Goal: Information Seeking & Learning: Find specific fact

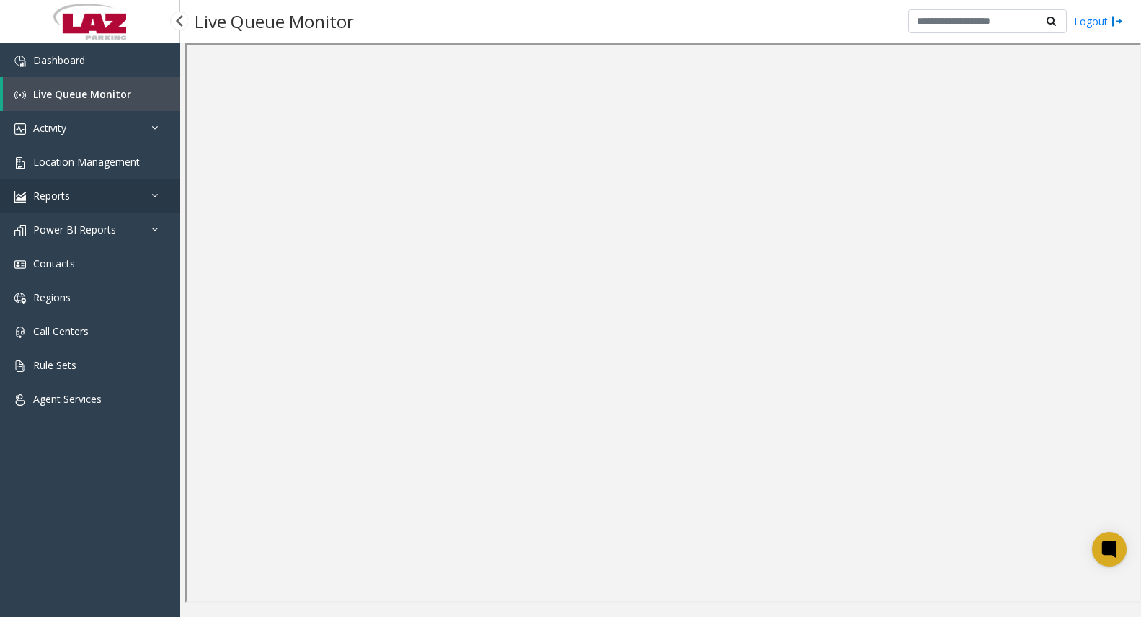
click at [93, 190] on link "Reports" at bounding box center [90, 196] width 180 height 34
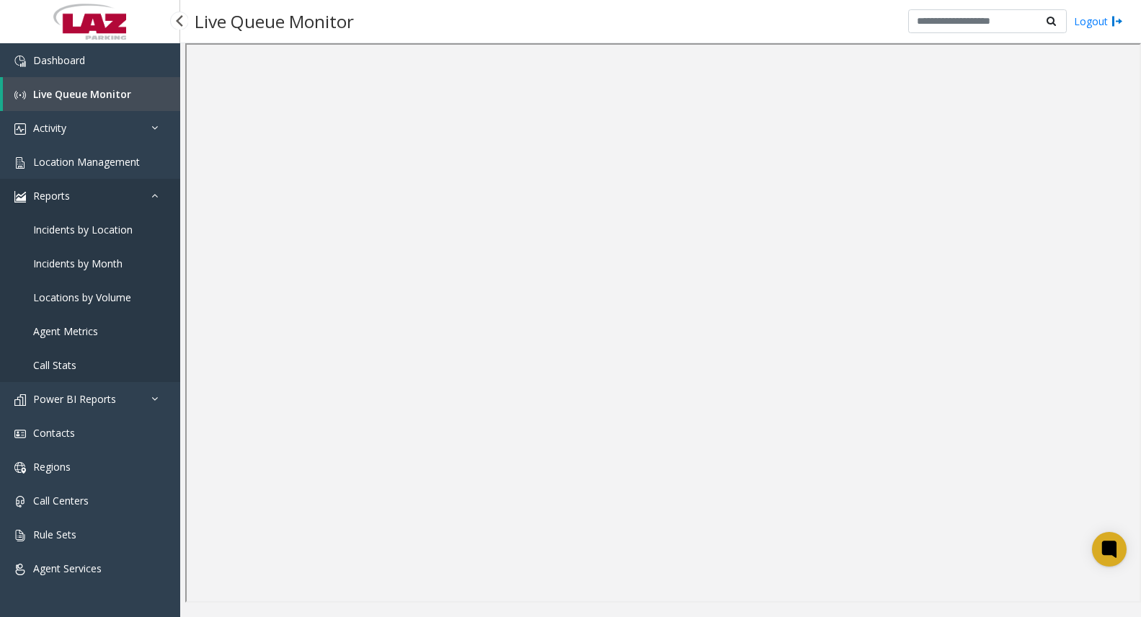
click at [102, 205] on link "Reports" at bounding box center [90, 196] width 180 height 34
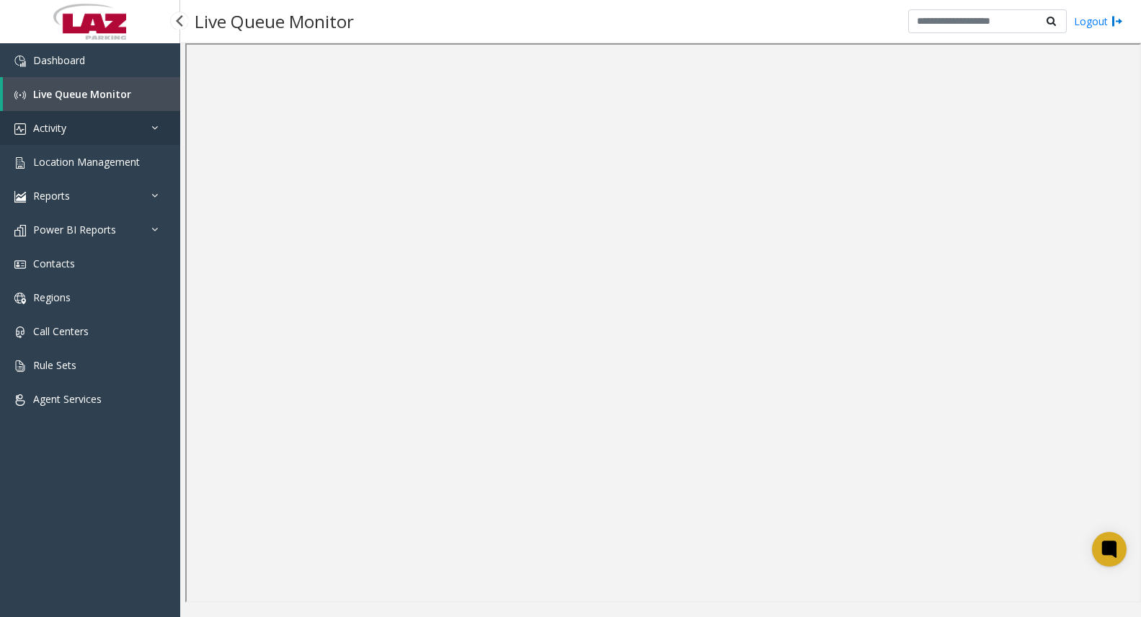
click at [113, 131] on link "Activity" at bounding box center [90, 128] width 180 height 34
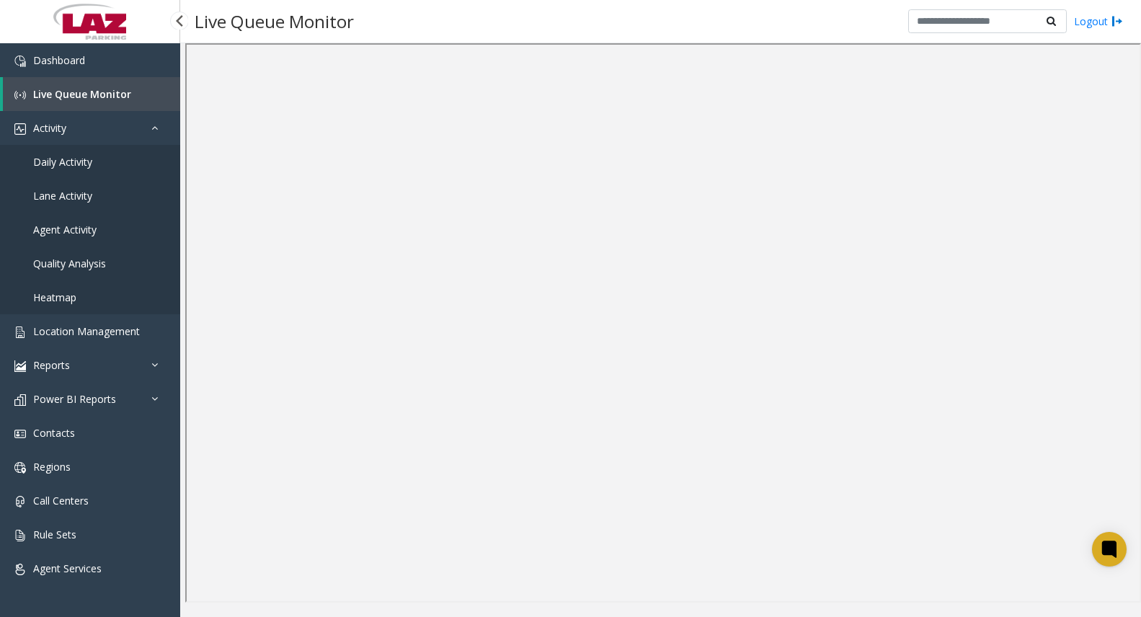
click at [69, 226] on span "Agent Activity" at bounding box center [64, 230] width 63 height 14
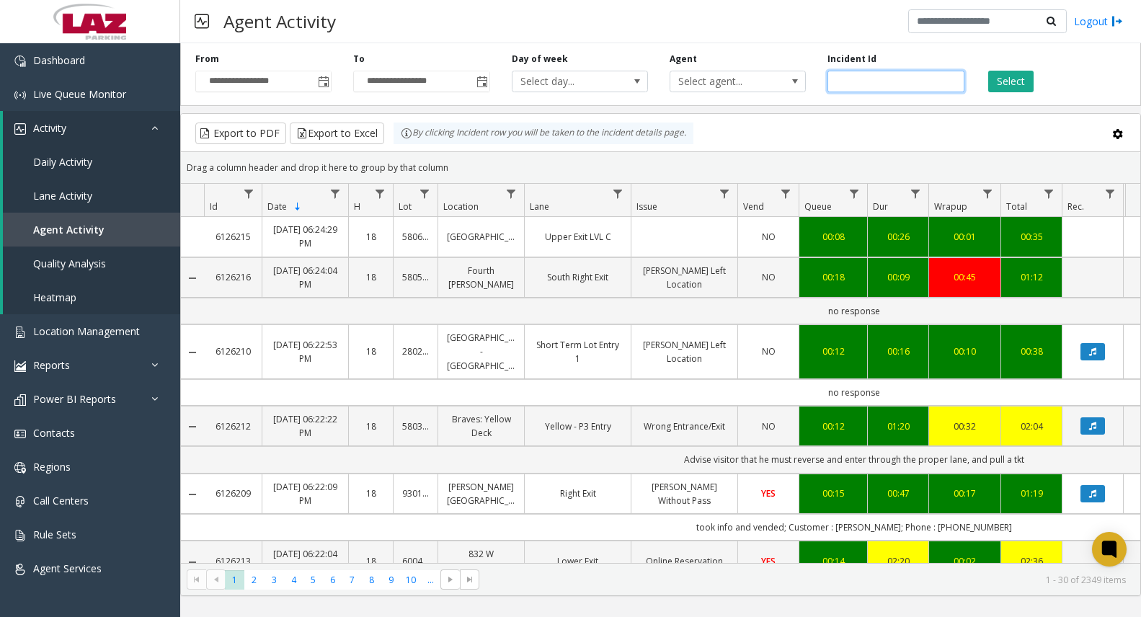
click at [874, 83] on input "number" at bounding box center [895, 82] width 136 height 22
paste input "*******"
type input "*******"
click at [1000, 85] on button "Select" at bounding box center [1010, 82] width 45 height 22
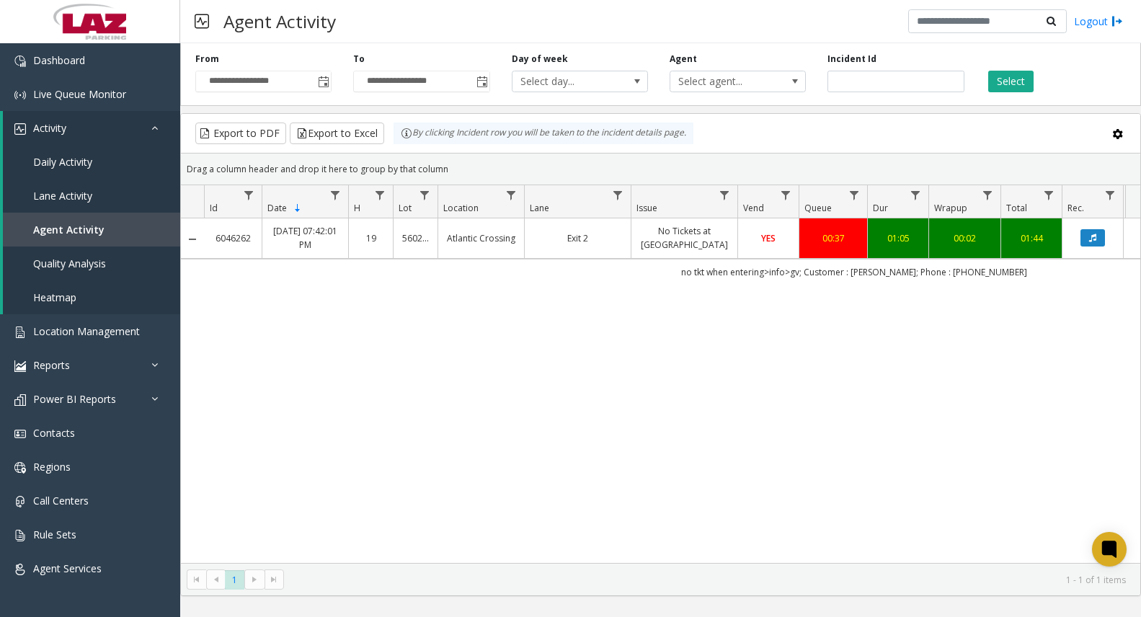
click at [688, 249] on link "No Tickets at [GEOGRAPHIC_DATA]" at bounding box center [684, 237] width 89 height 27
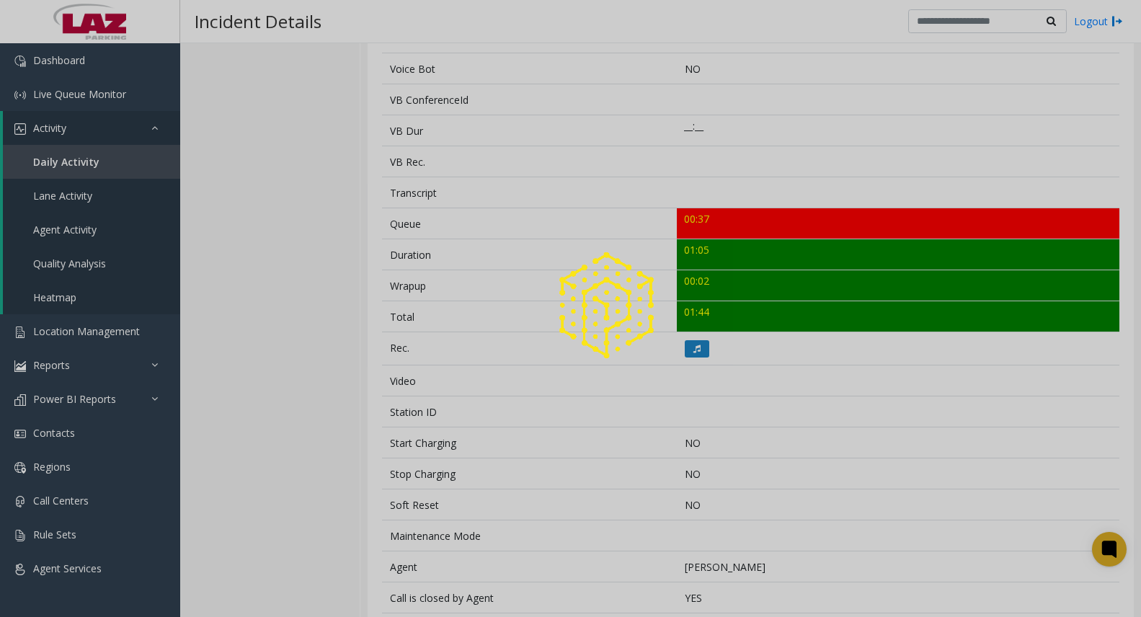
scroll to position [432, 0]
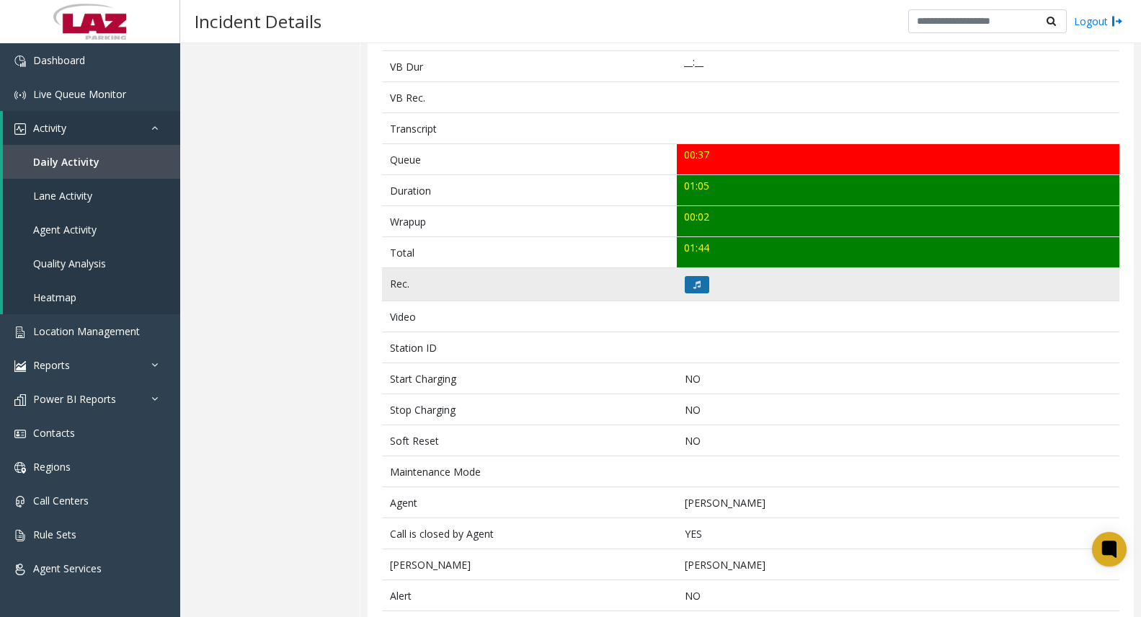
click at [696, 284] on icon at bounding box center [696, 284] width 7 height 9
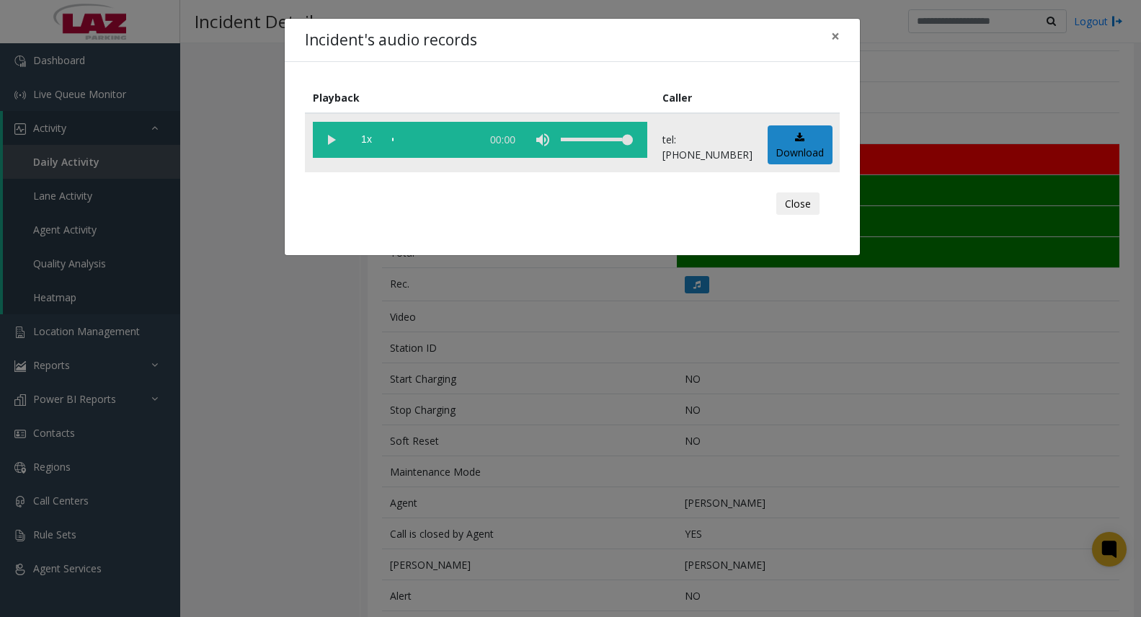
click at [332, 137] on vg-play-pause at bounding box center [331, 140] width 36 height 36
click at [335, 141] on vg-play-pause at bounding box center [331, 140] width 36 height 36
click at [324, 140] on vg-play-pause at bounding box center [331, 140] width 36 height 36
click at [799, 207] on button "Close" at bounding box center [797, 203] width 43 height 23
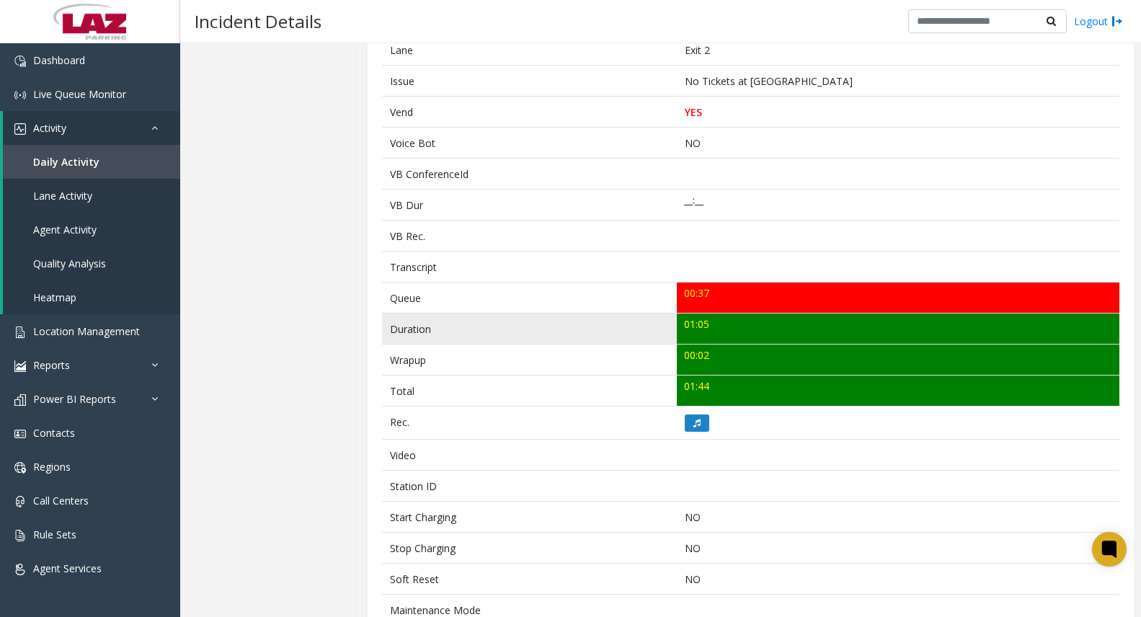
scroll to position [159, 0]
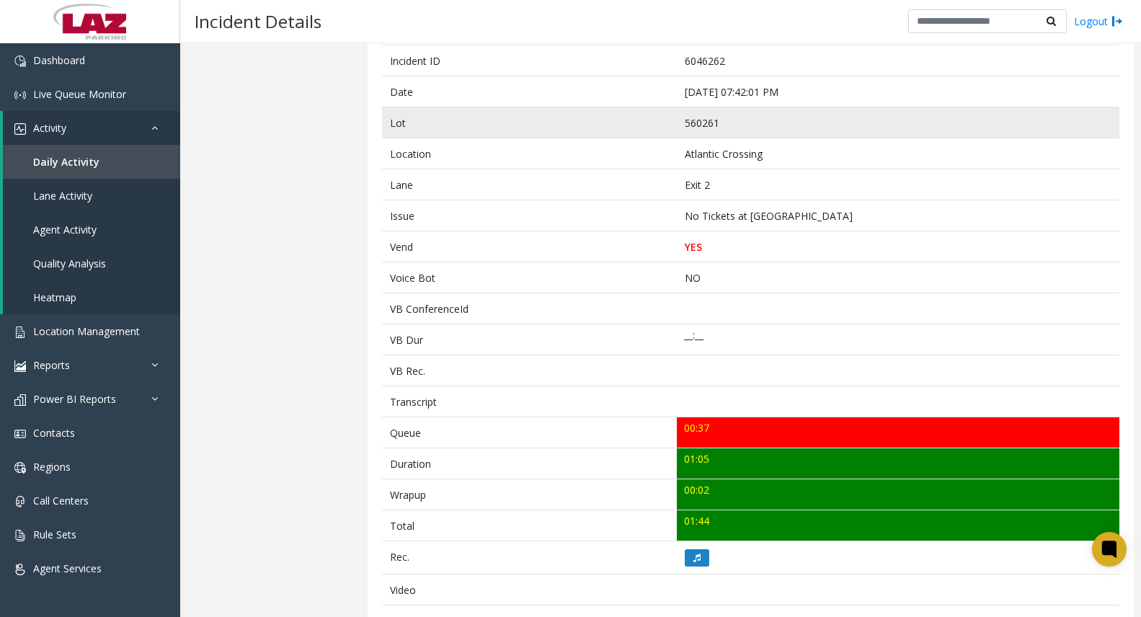
click at [696, 125] on td "560261" at bounding box center [898, 122] width 443 height 31
copy td "560261"
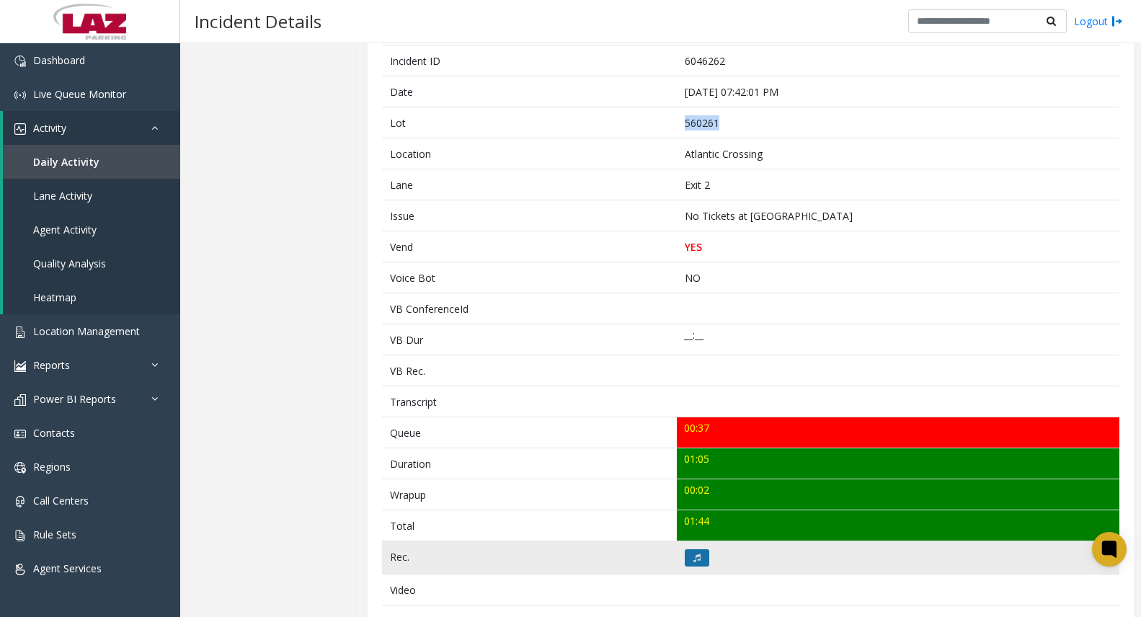
click at [696, 559] on icon at bounding box center [696, 558] width 7 height 9
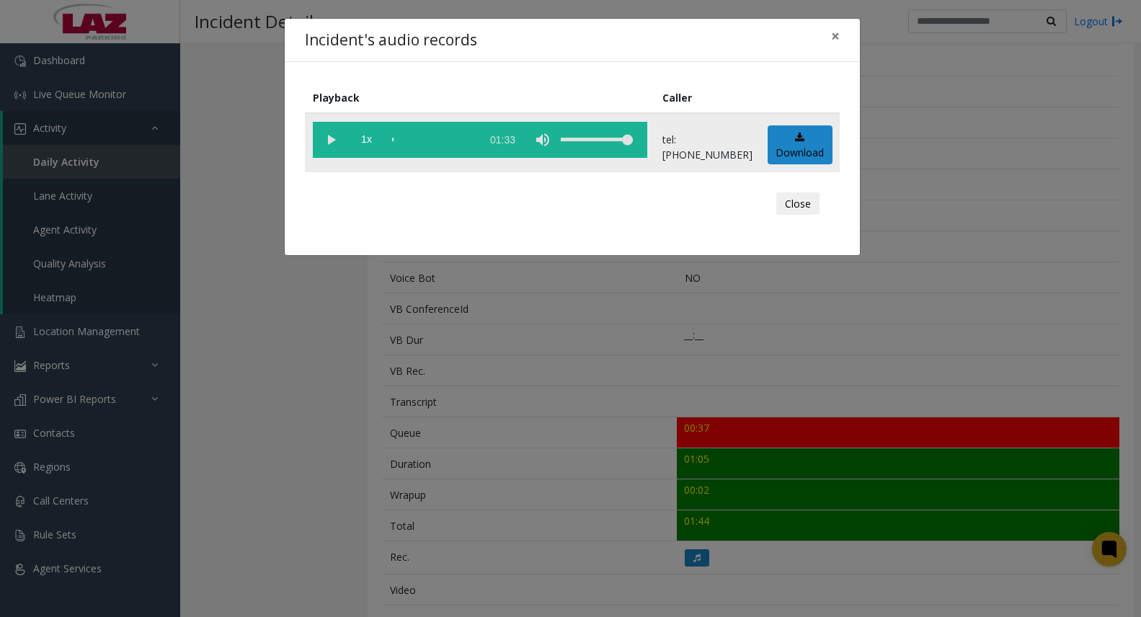
click at [419, 136] on div "scrub bar" at bounding box center [433, 140] width 82 height 36
click at [334, 138] on vg-play-pause at bounding box center [331, 140] width 36 height 36
click at [790, 198] on button "Close" at bounding box center [797, 203] width 43 height 23
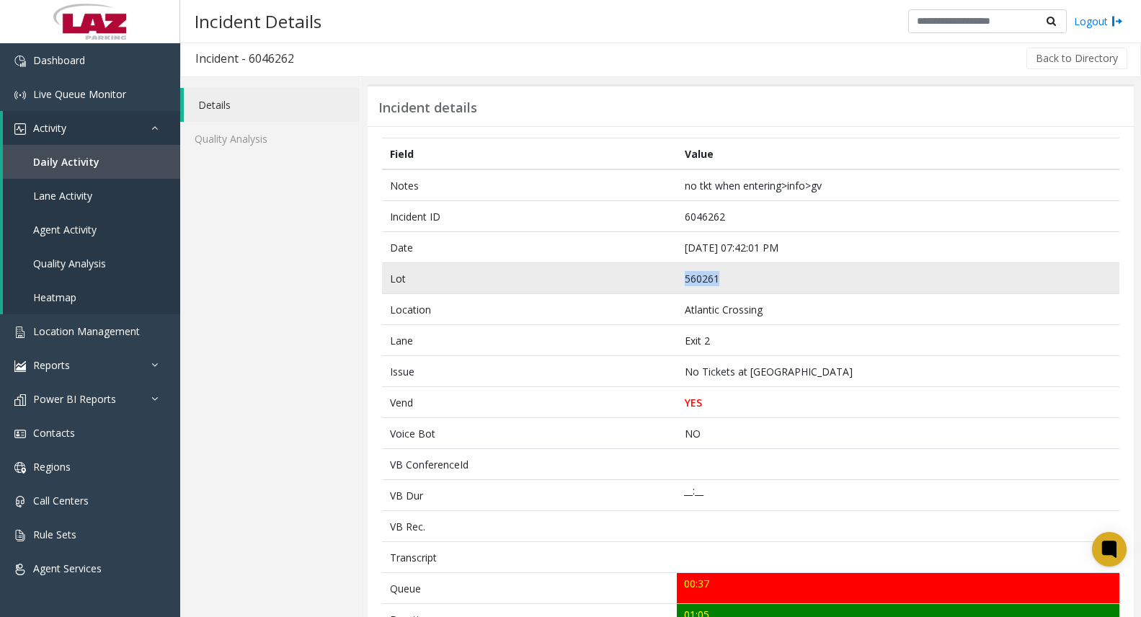
scroll to position [0, 0]
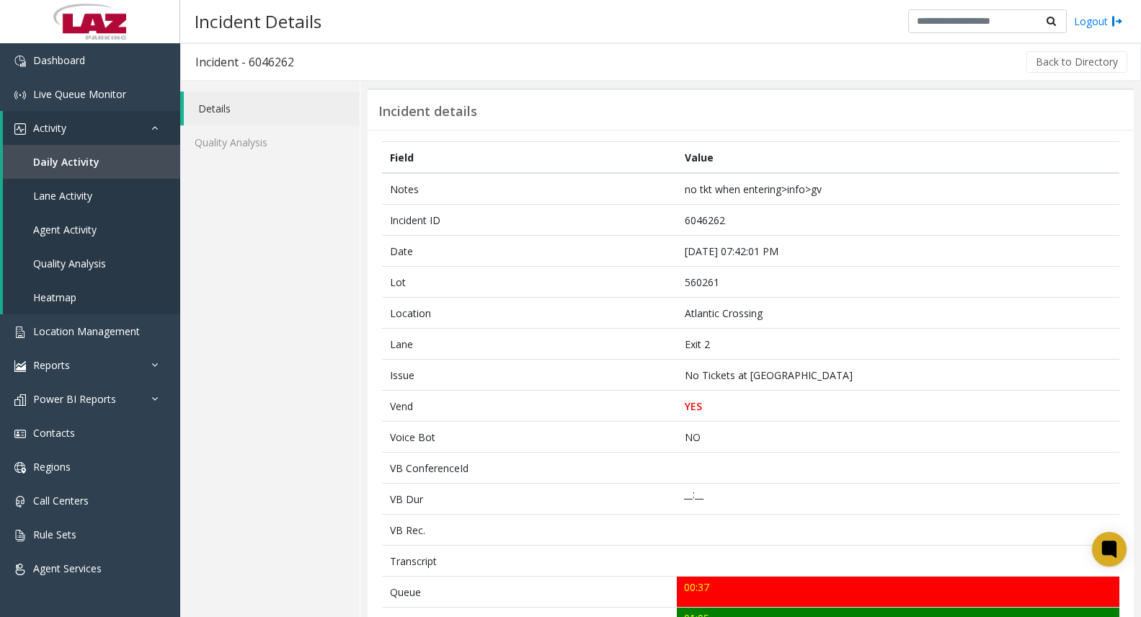
click at [1049, 73] on div "Back to Directory" at bounding box center [718, 62] width 821 height 36
click at [1049, 66] on button "Back to Directory" at bounding box center [1076, 62] width 101 height 22
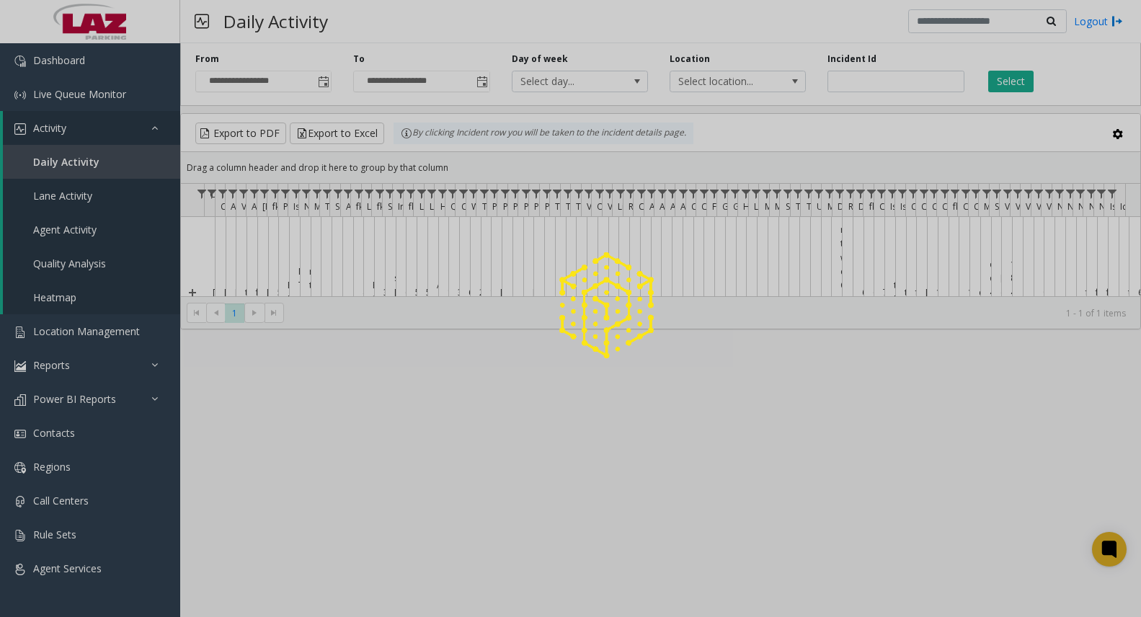
click at [880, 74] on div at bounding box center [570, 308] width 1141 height 617
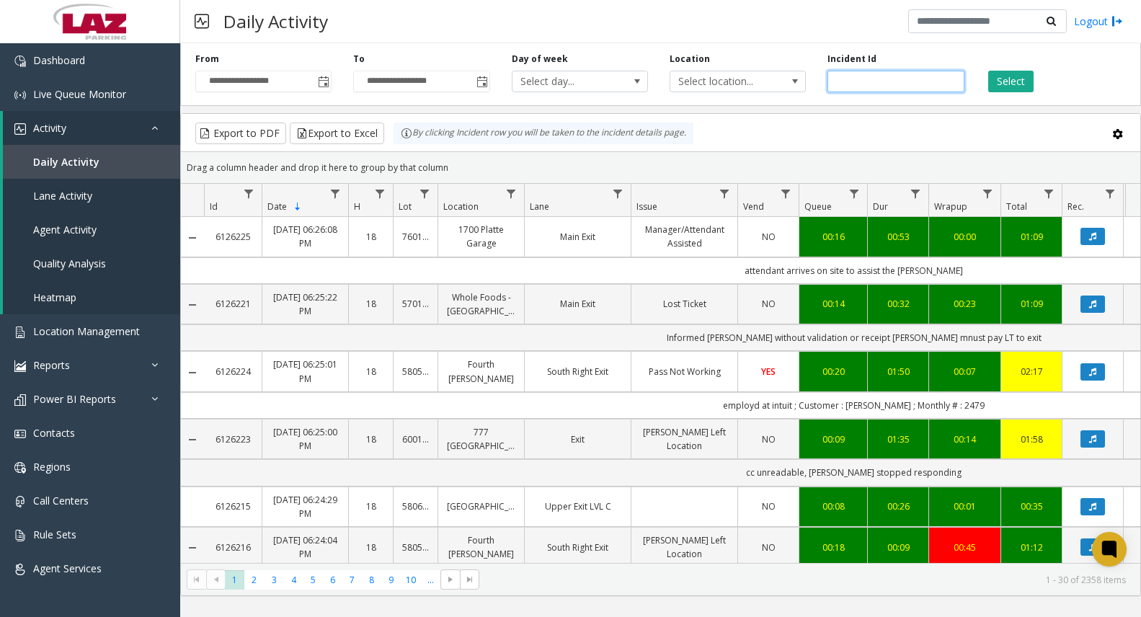
click at [875, 81] on input "number" at bounding box center [895, 82] width 136 height 22
paste input "*******"
click at [1000, 81] on button "Select" at bounding box center [1010, 82] width 45 height 22
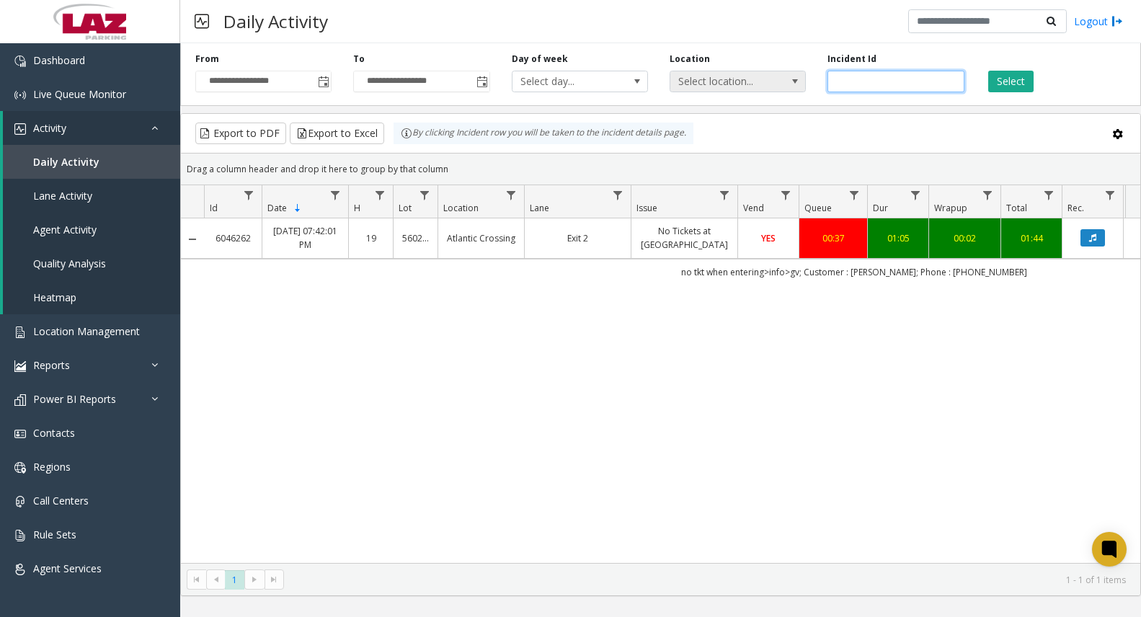
drag, startPoint x: 886, startPoint y: 81, endPoint x: 758, endPoint y: 86, distance: 127.7
click at [758, 84] on div "**********" at bounding box center [660, 71] width 961 height 68
paste input "number"
type input "*******"
click at [1026, 81] on button "Select" at bounding box center [1010, 82] width 45 height 22
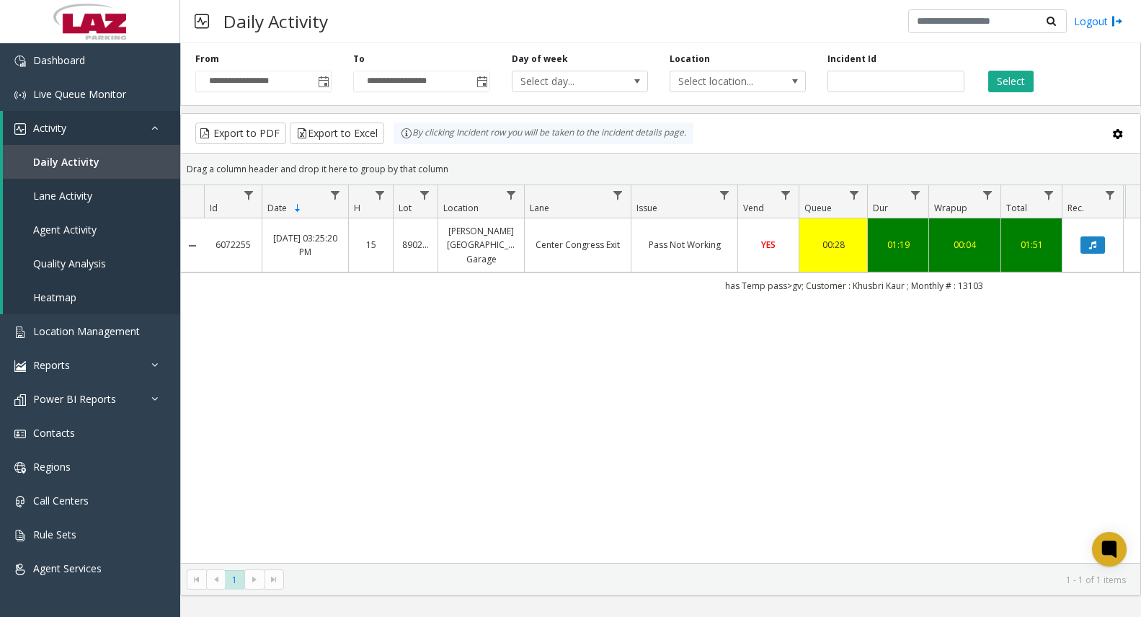
click at [690, 254] on td "Pass Not Working" at bounding box center [684, 245] width 107 height 54
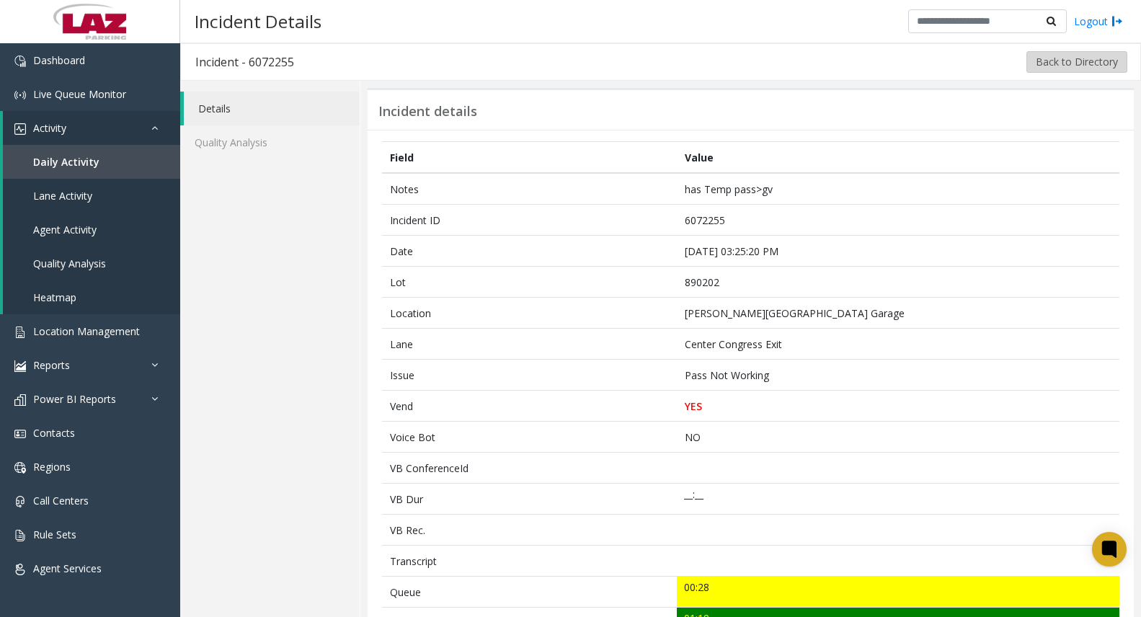
click at [1040, 61] on button "Back to Directory" at bounding box center [1076, 62] width 101 height 22
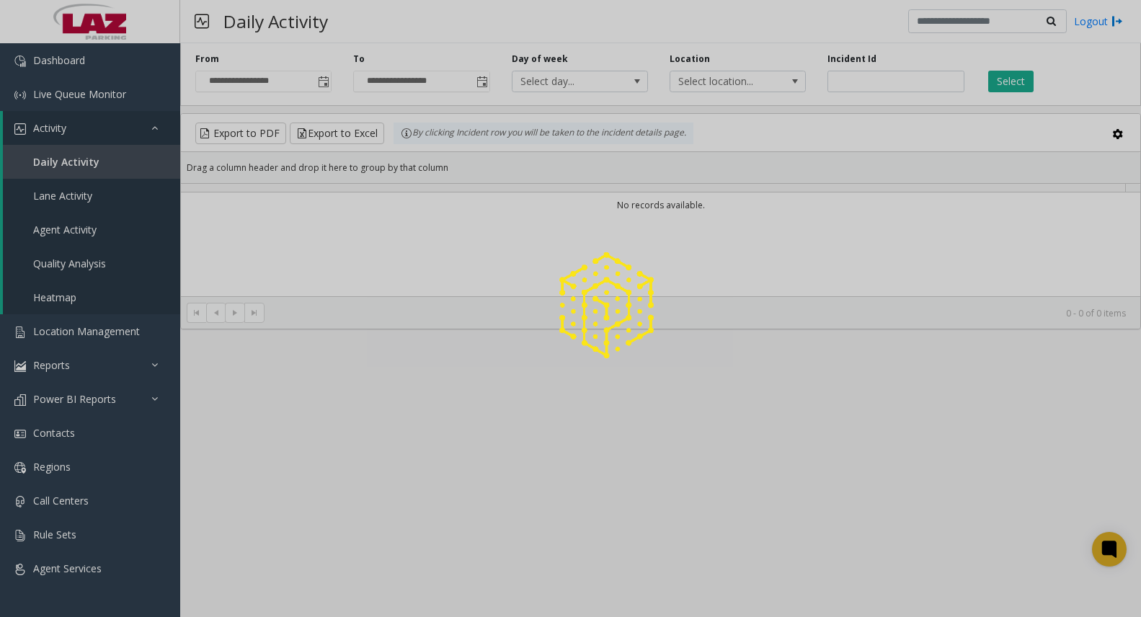
click at [913, 84] on div at bounding box center [570, 308] width 1141 height 617
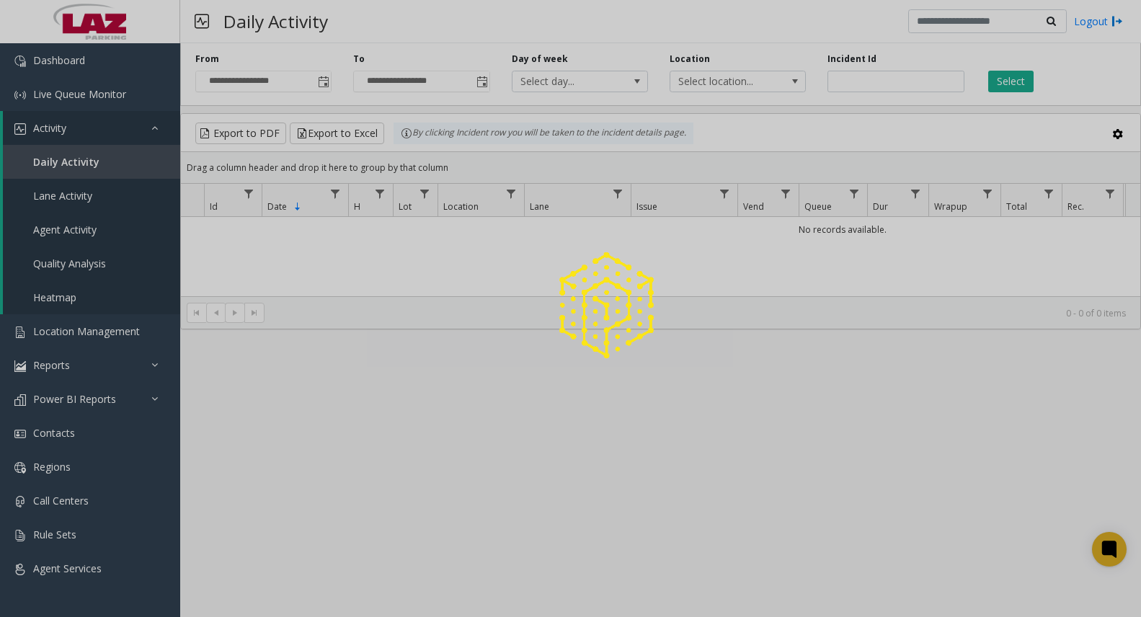
drag, startPoint x: 913, startPoint y: 84, endPoint x: 881, endPoint y: 83, distance: 31.7
click at [881, 83] on div at bounding box center [570, 308] width 1141 height 617
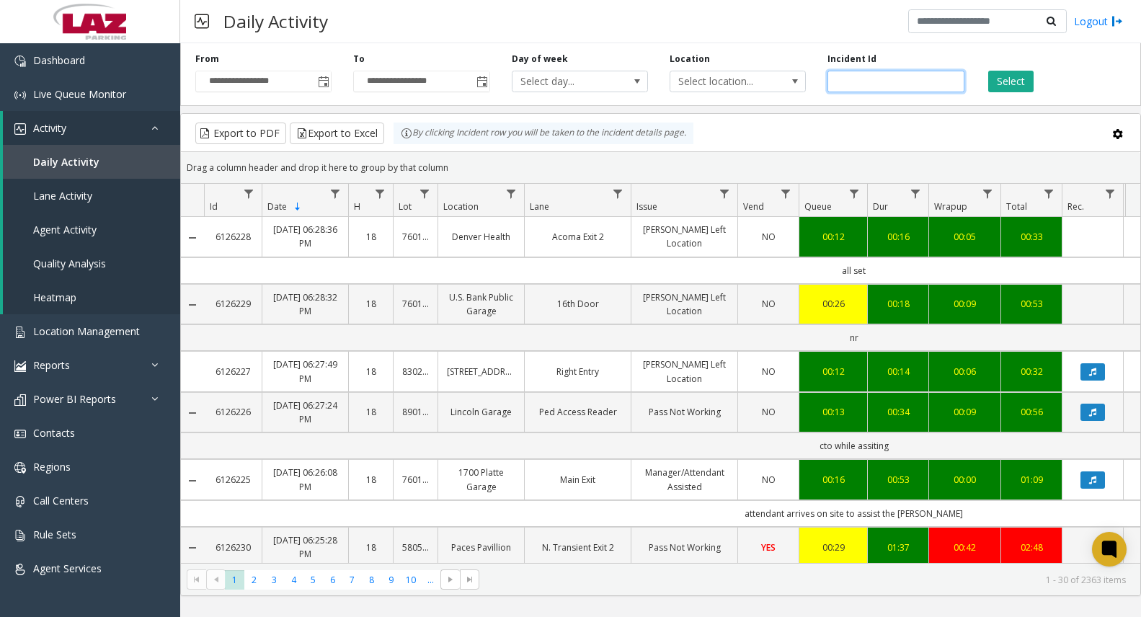
drag, startPoint x: 881, startPoint y: 83, endPoint x: 865, endPoint y: 83, distance: 15.9
paste input "*******"
type input "*******"
click at [1003, 81] on button "Select" at bounding box center [1010, 82] width 45 height 22
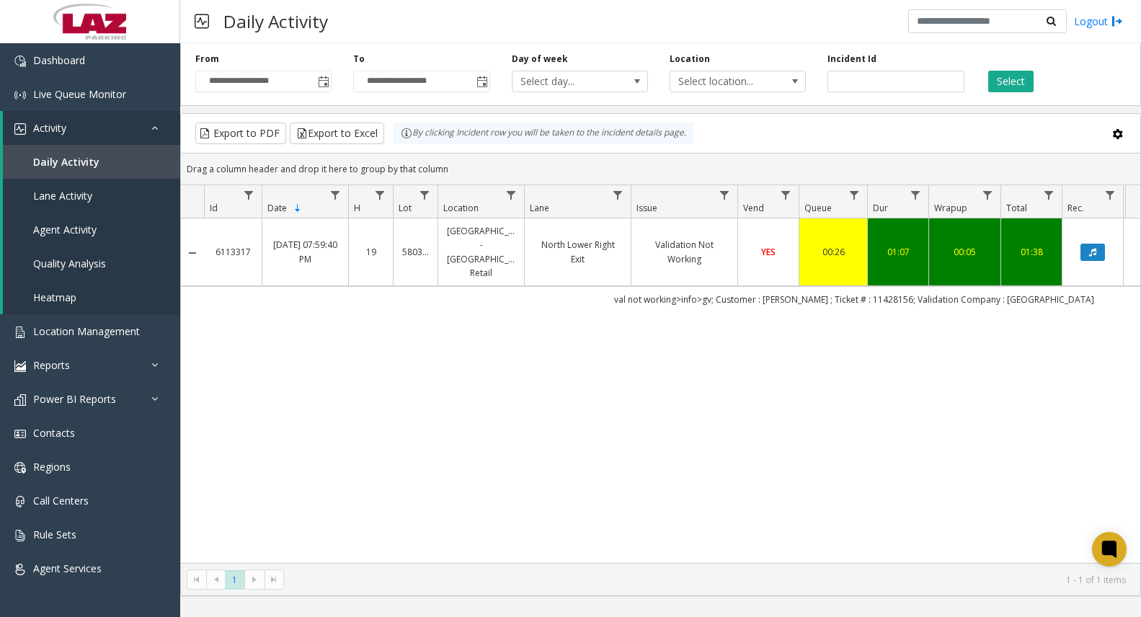
click at [661, 256] on link "Validation Not Working" at bounding box center [684, 251] width 89 height 27
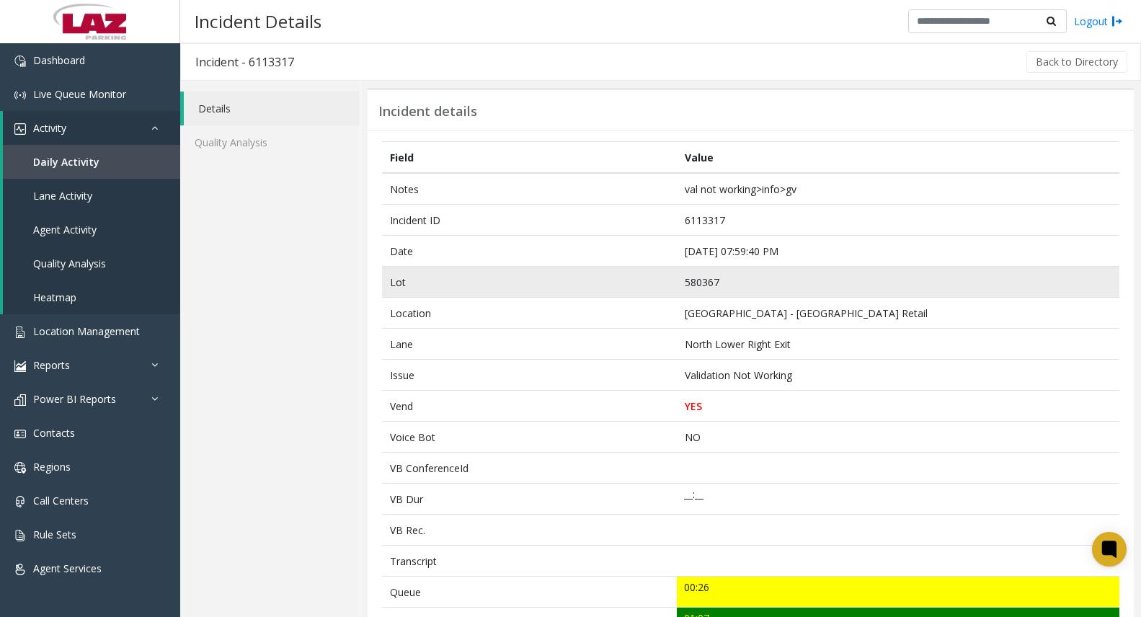
click at [706, 279] on td "580367" at bounding box center [898, 282] width 443 height 31
copy td "580367"
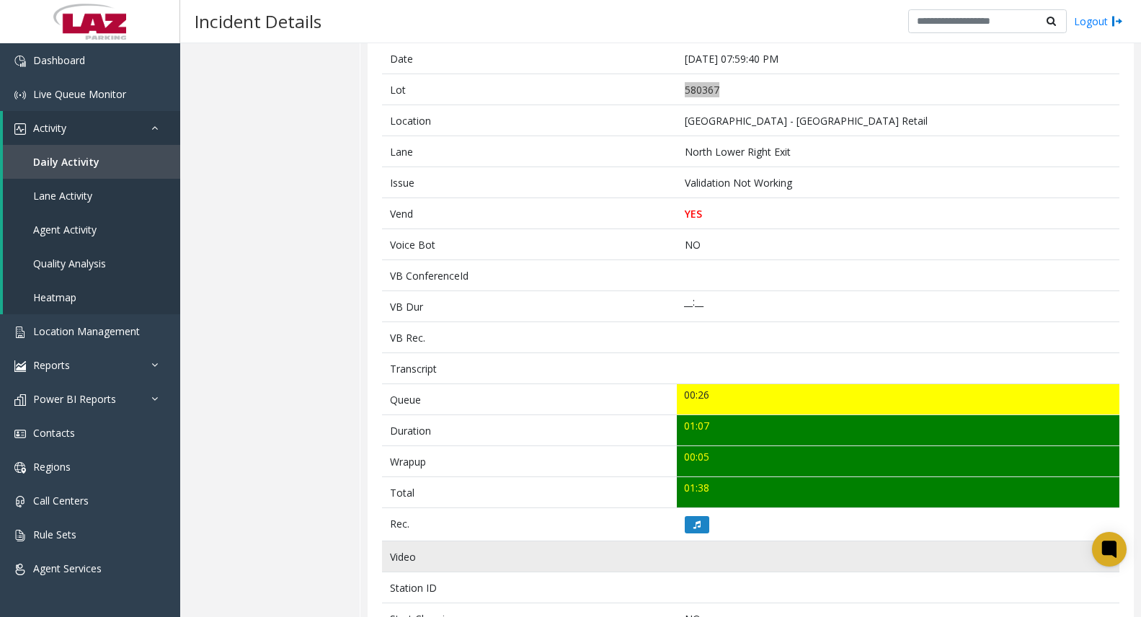
scroll to position [288, 0]
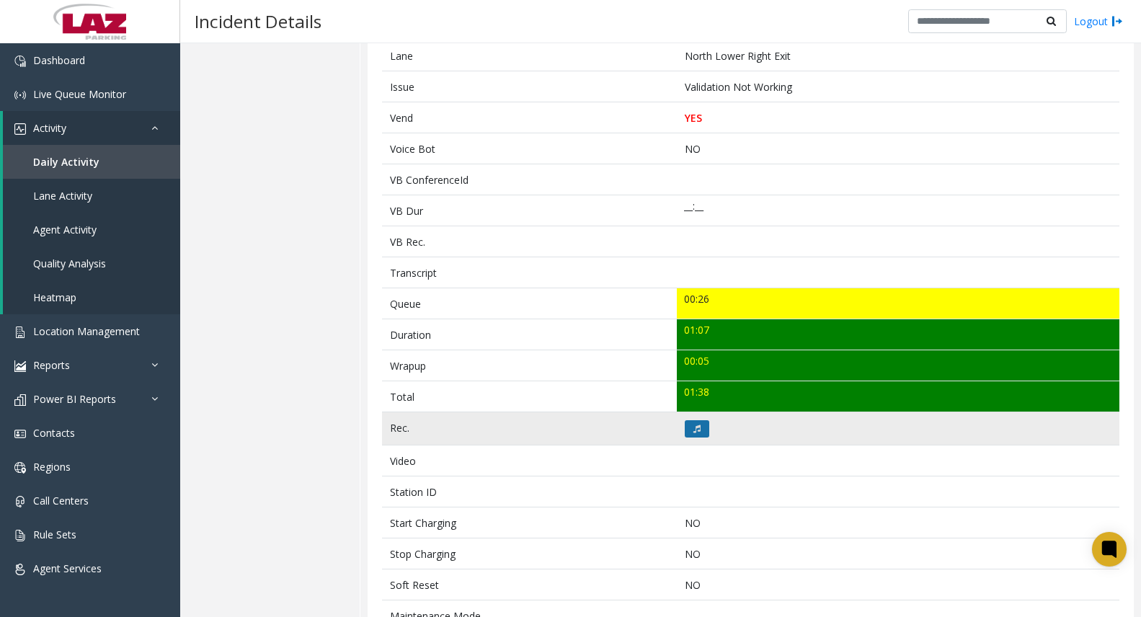
click at [688, 430] on button at bounding box center [697, 428] width 25 height 17
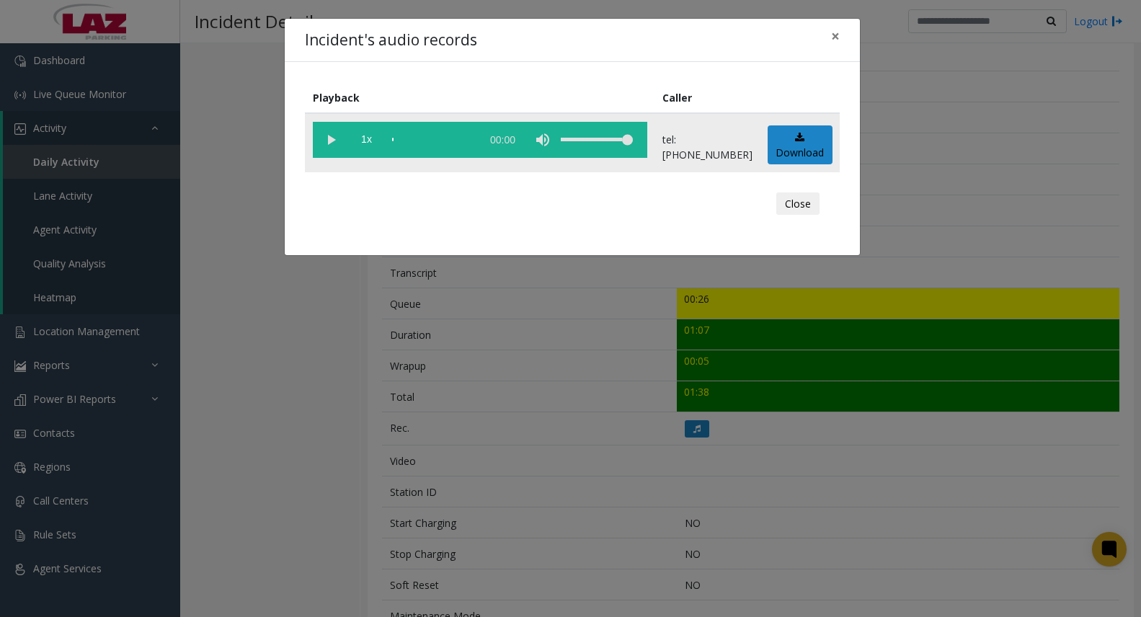
click at [329, 143] on vg-play-pause at bounding box center [331, 140] width 36 height 36
click at [324, 138] on vg-play-pause at bounding box center [331, 140] width 36 height 36
click at [842, 38] on button "×" at bounding box center [835, 36] width 29 height 35
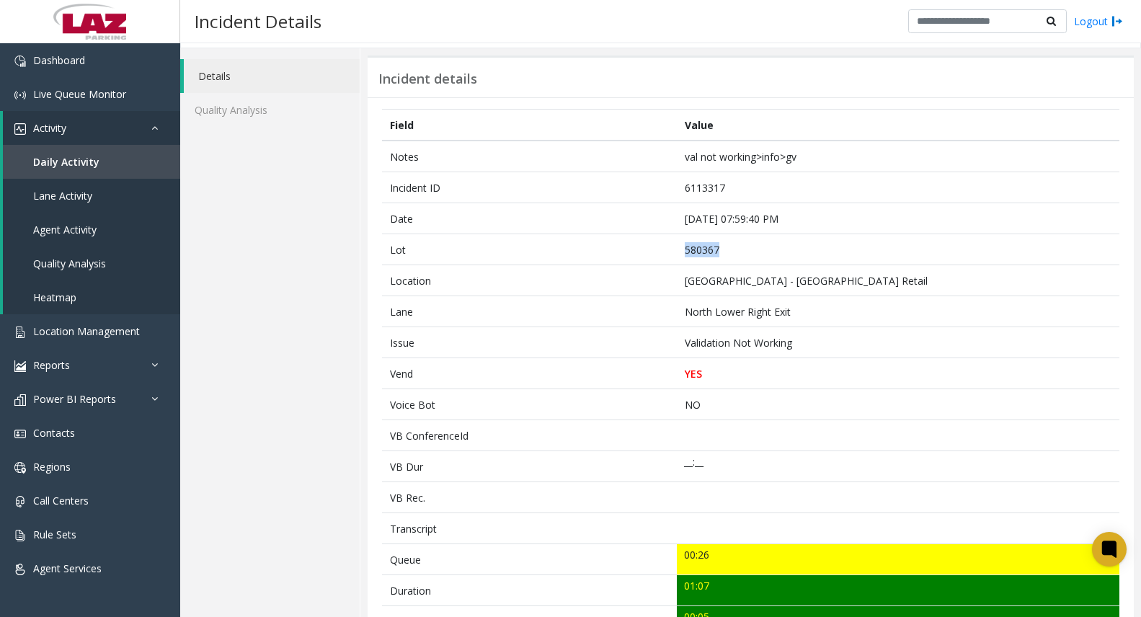
scroll to position [0, 0]
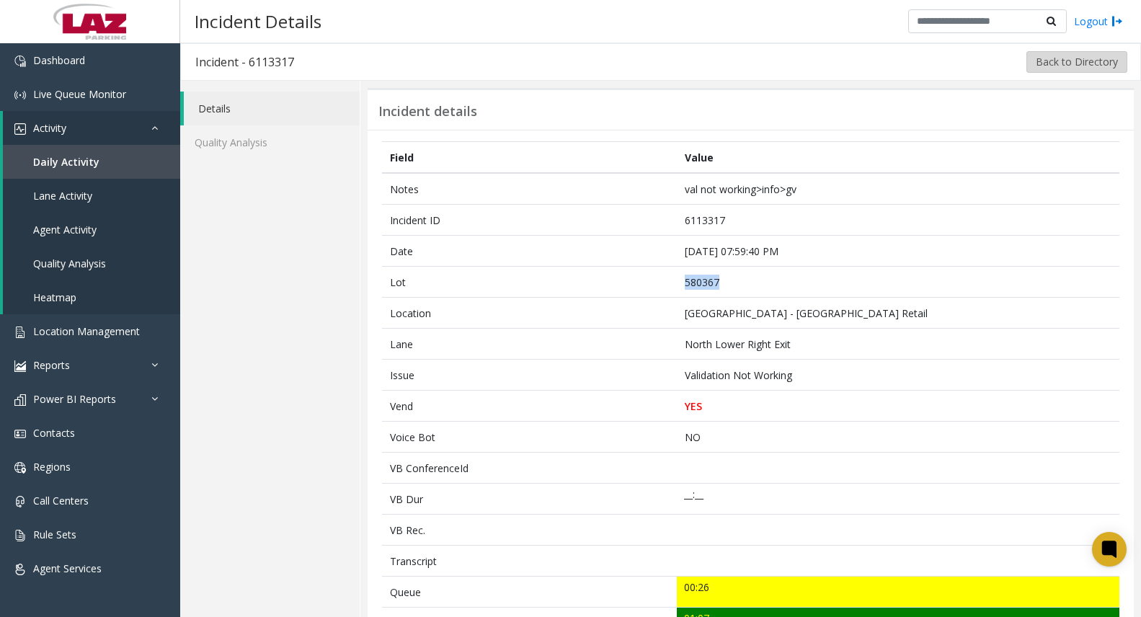
click at [1074, 67] on button "Back to Directory" at bounding box center [1076, 62] width 101 height 22
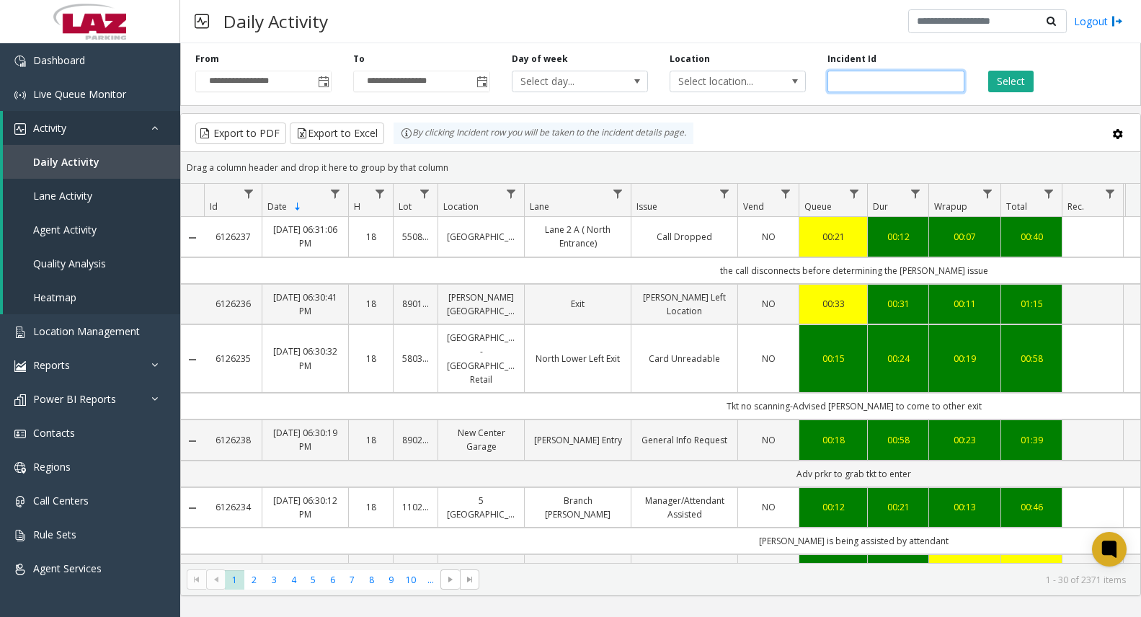
drag, startPoint x: 872, startPoint y: 80, endPoint x: 858, endPoint y: 87, distance: 15.5
paste input "*******"
type input "*******"
click at [1004, 93] on div "**********" at bounding box center [660, 71] width 961 height 68
click at [1004, 87] on button "Select" at bounding box center [1010, 82] width 45 height 22
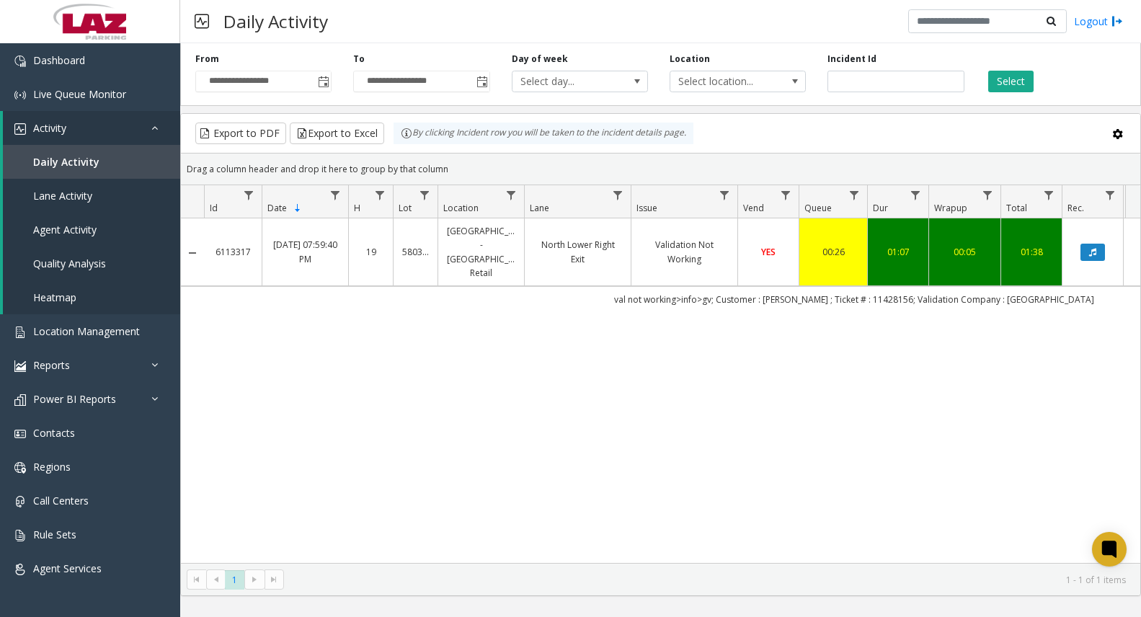
click at [649, 253] on link "Validation Not Working" at bounding box center [684, 251] width 89 height 27
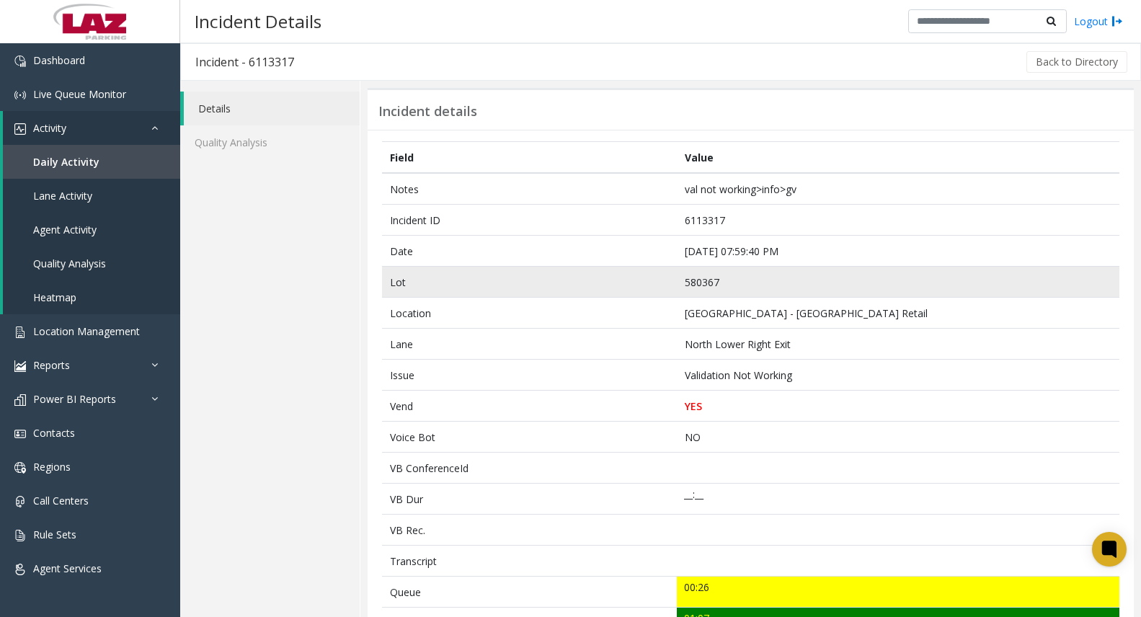
scroll to position [72, 0]
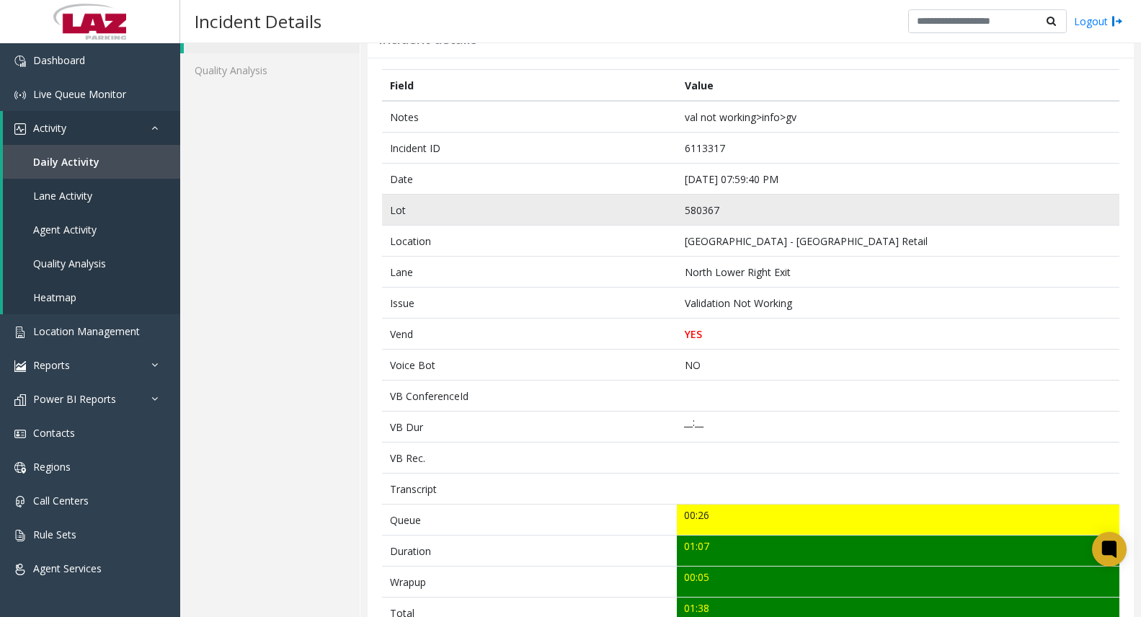
click at [697, 208] on td "580367" at bounding box center [898, 210] width 443 height 31
copy td "580367"
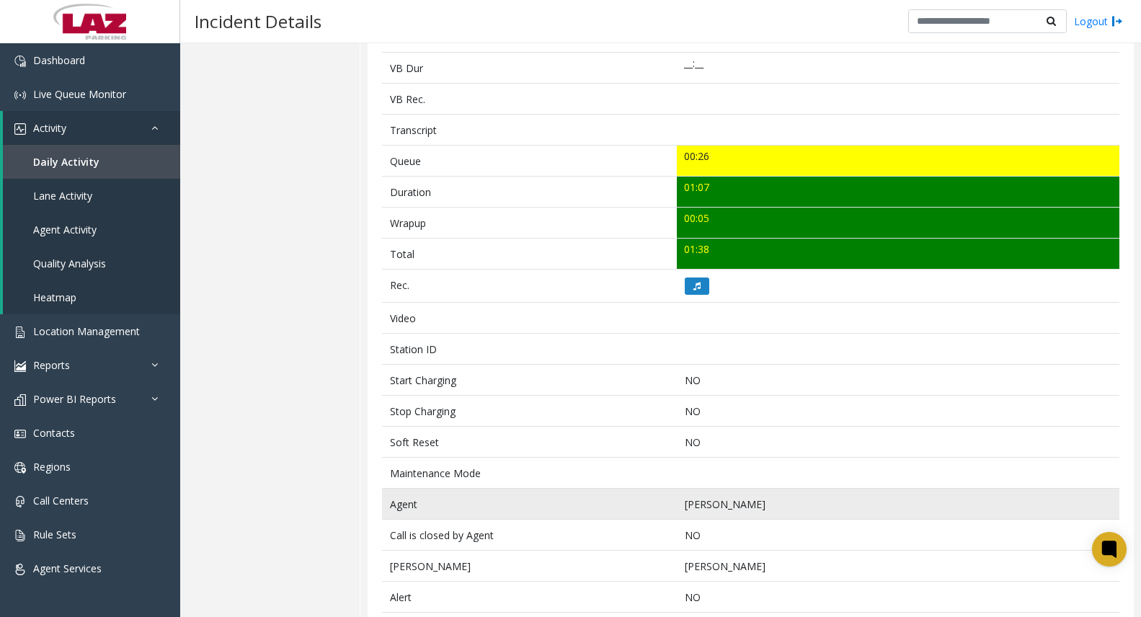
scroll to position [432, 0]
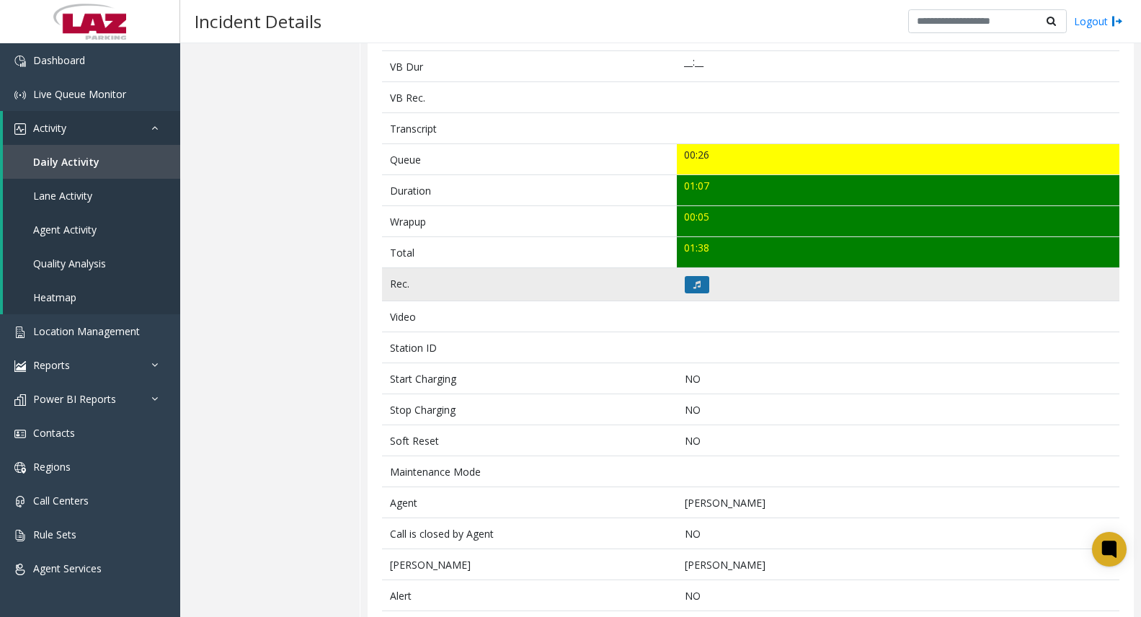
click at [692, 290] on button at bounding box center [697, 284] width 25 height 17
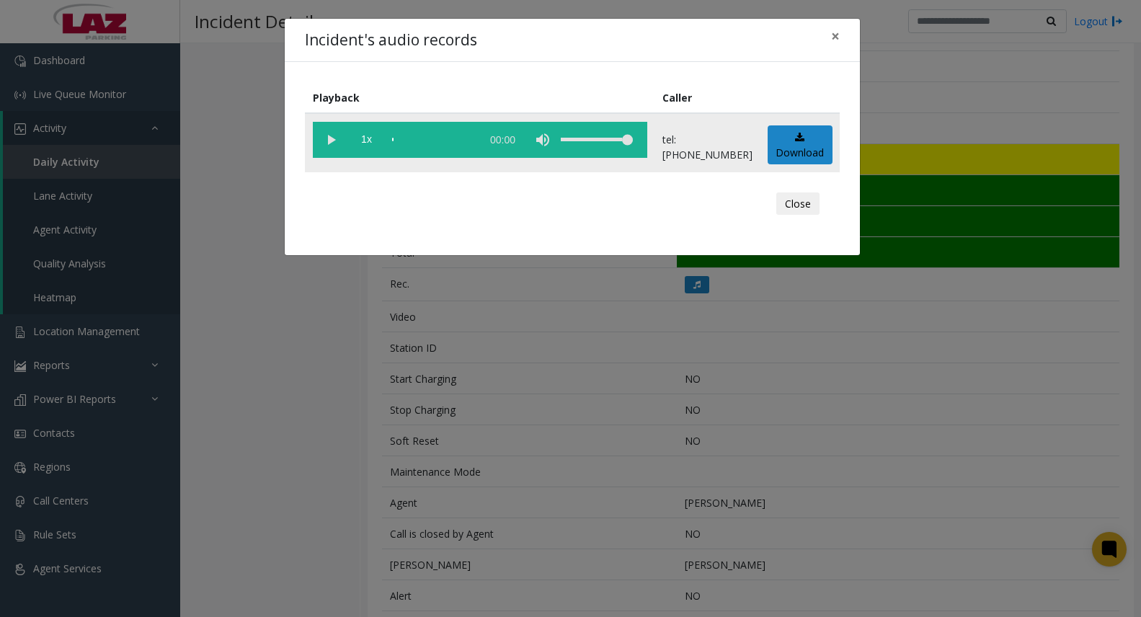
click at [423, 138] on div "scrub bar" at bounding box center [433, 140] width 82 height 36
click at [330, 136] on vg-play-pause at bounding box center [331, 140] width 36 height 36
click at [420, 138] on div "scrub bar" at bounding box center [433, 140] width 82 height 36
click at [329, 140] on vg-play-pause at bounding box center [331, 140] width 36 height 36
click at [836, 35] on span "×" at bounding box center [835, 36] width 9 height 20
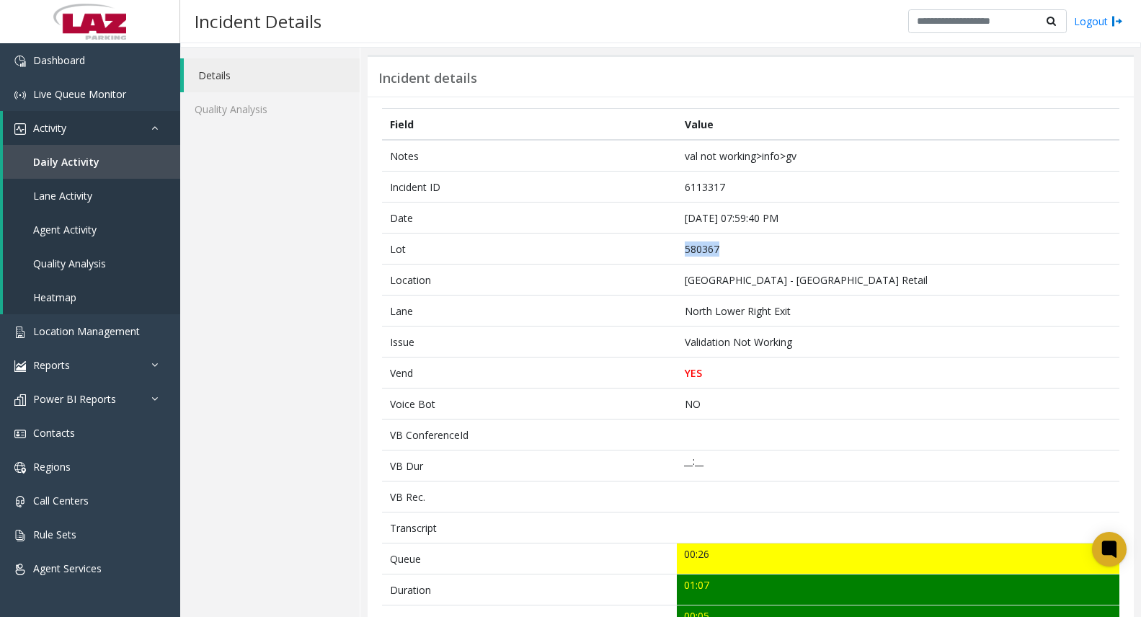
scroll to position [0, 0]
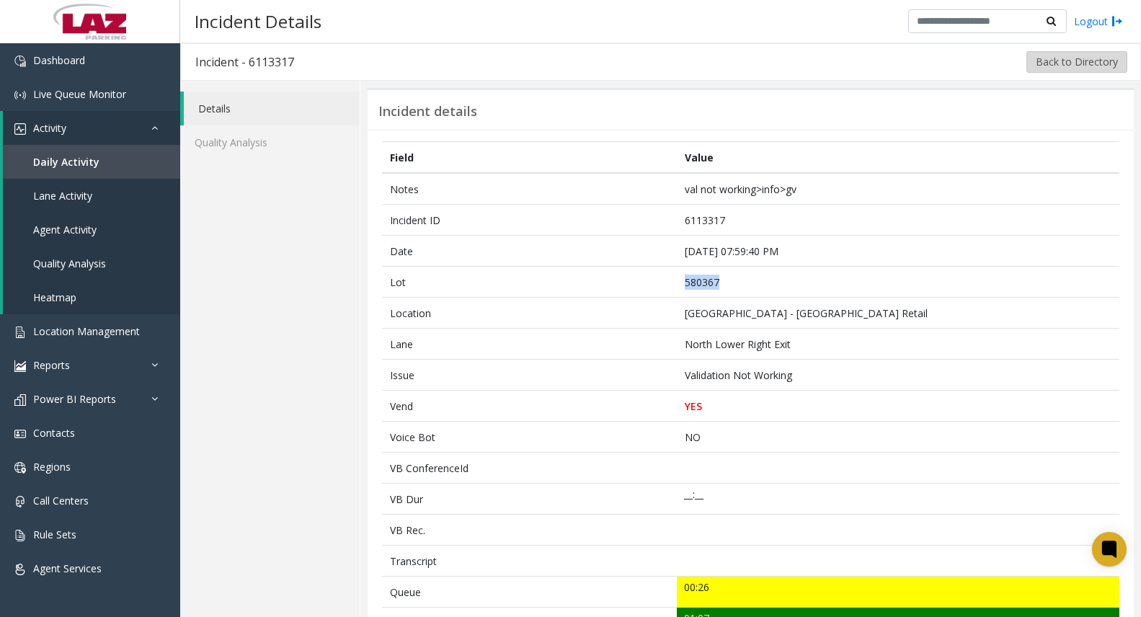
click at [1053, 71] on button "Back to Directory" at bounding box center [1076, 62] width 101 height 22
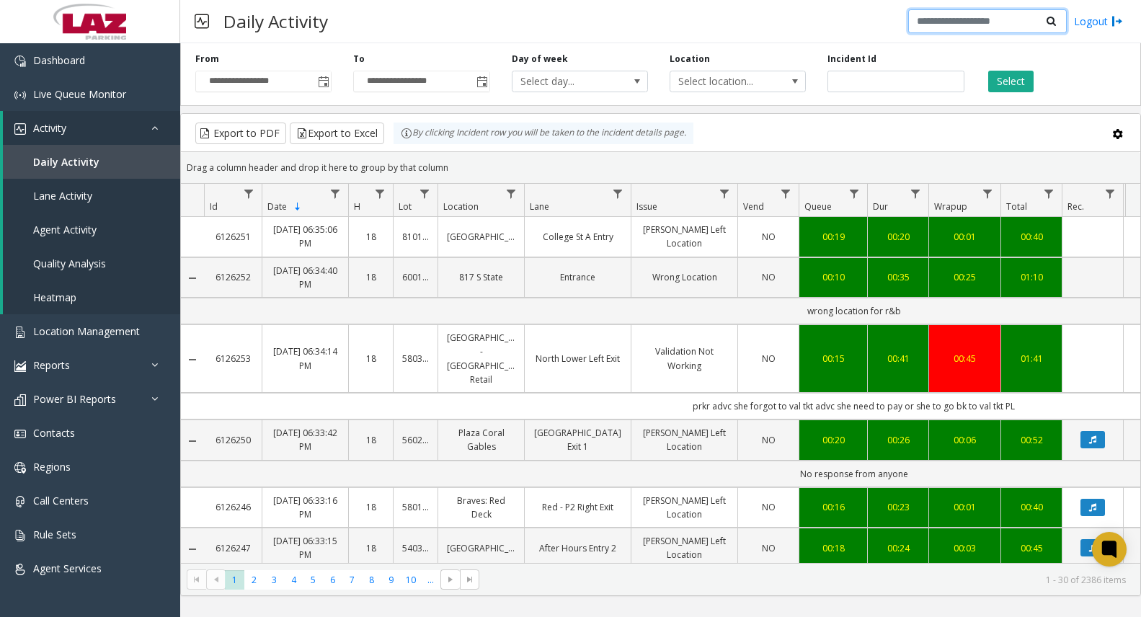
click at [963, 23] on input "text" at bounding box center [987, 21] width 159 height 25
paste input "*******"
type input "*******"
click at [991, 86] on button "Select" at bounding box center [1010, 82] width 45 height 22
click at [936, 77] on input "number" at bounding box center [895, 82] width 136 height 22
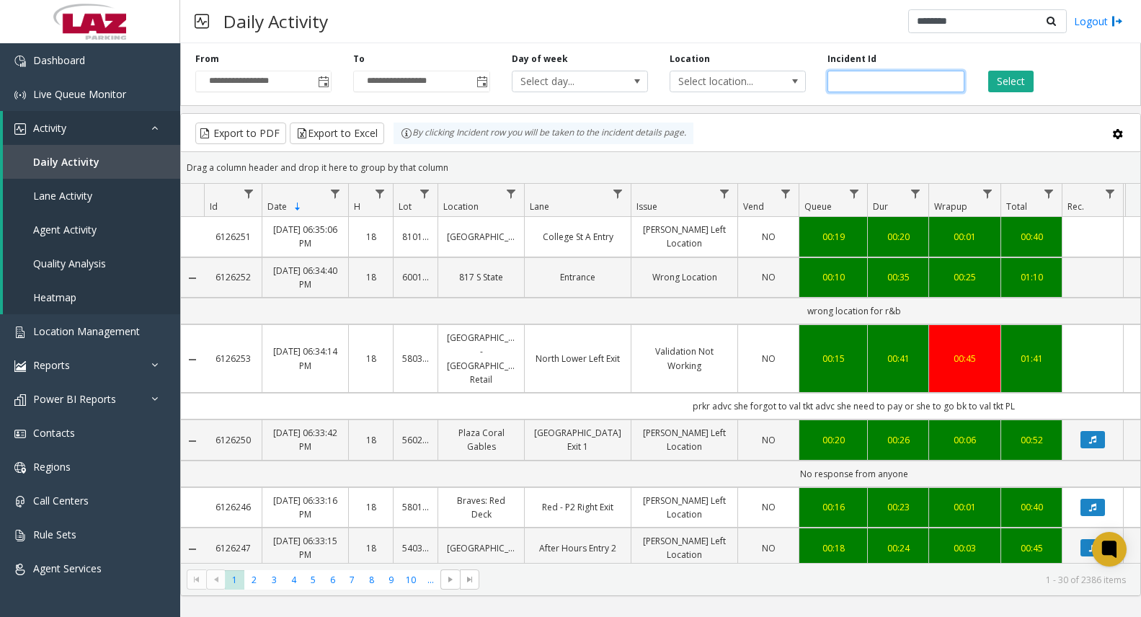
paste input "*******"
type input "*******"
drag, startPoint x: 972, startPoint y: 23, endPoint x: 886, endPoint y: 32, distance: 86.9
click at [908, 27] on div "Daily Activity ******* Logout" at bounding box center [660, 21] width 961 height 43
click at [993, 79] on button "Select" at bounding box center [1010, 82] width 45 height 22
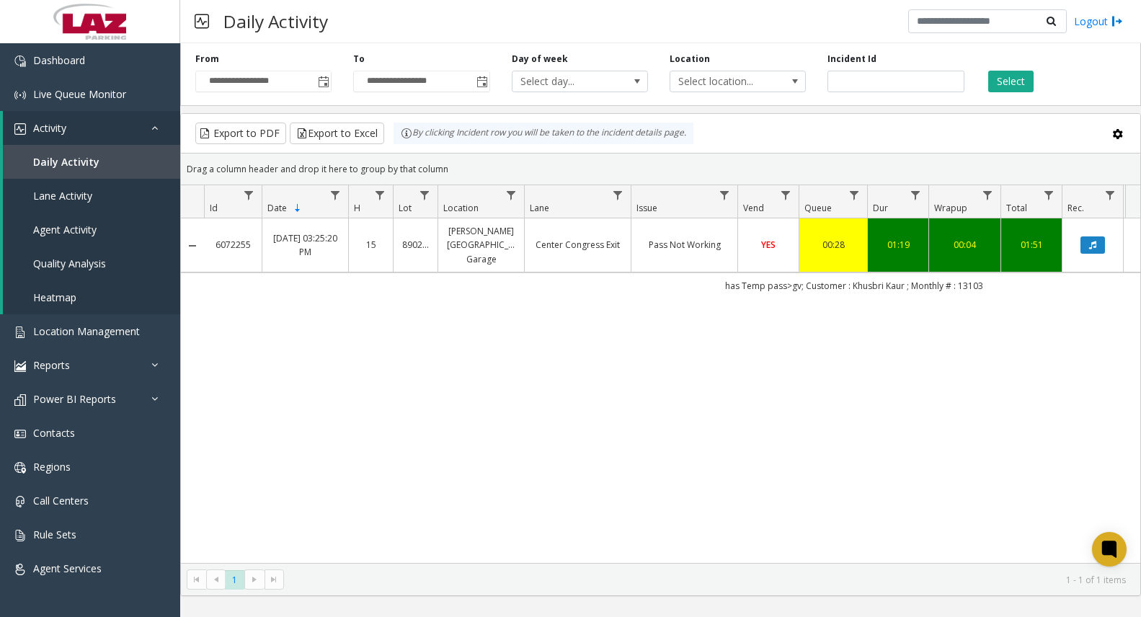
click at [602, 244] on link "Center Congress Exit" at bounding box center [577, 245] width 89 height 14
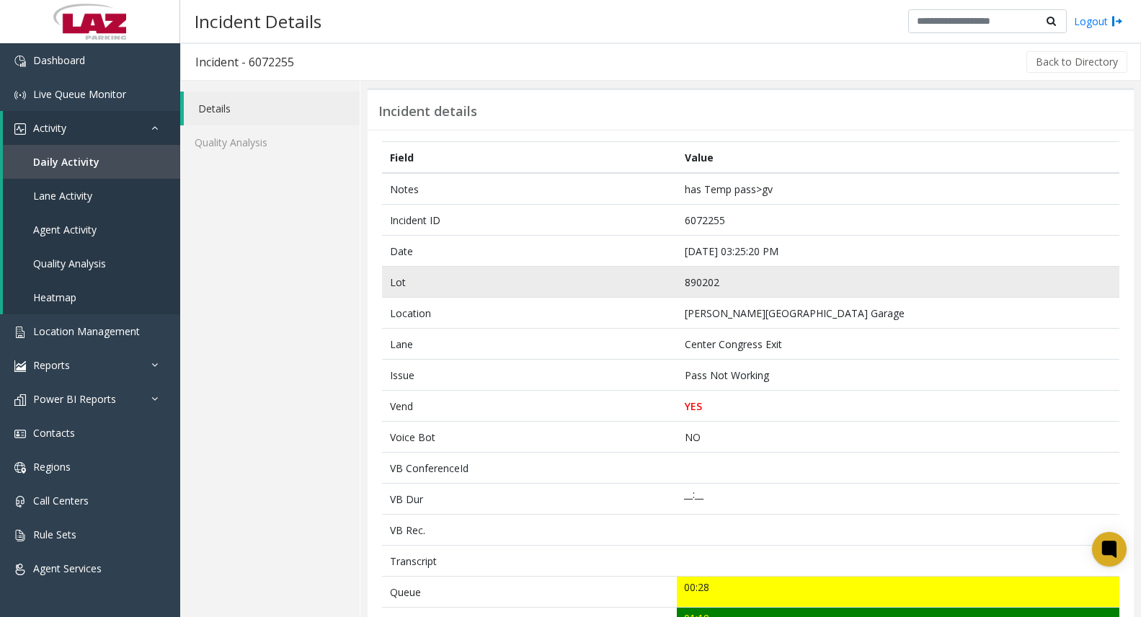
click at [704, 281] on td "890202" at bounding box center [898, 282] width 443 height 31
drag, startPoint x: 703, startPoint y: 282, endPoint x: 693, endPoint y: 285, distance: 10.5
click at [693, 285] on td "890202" at bounding box center [898, 282] width 443 height 31
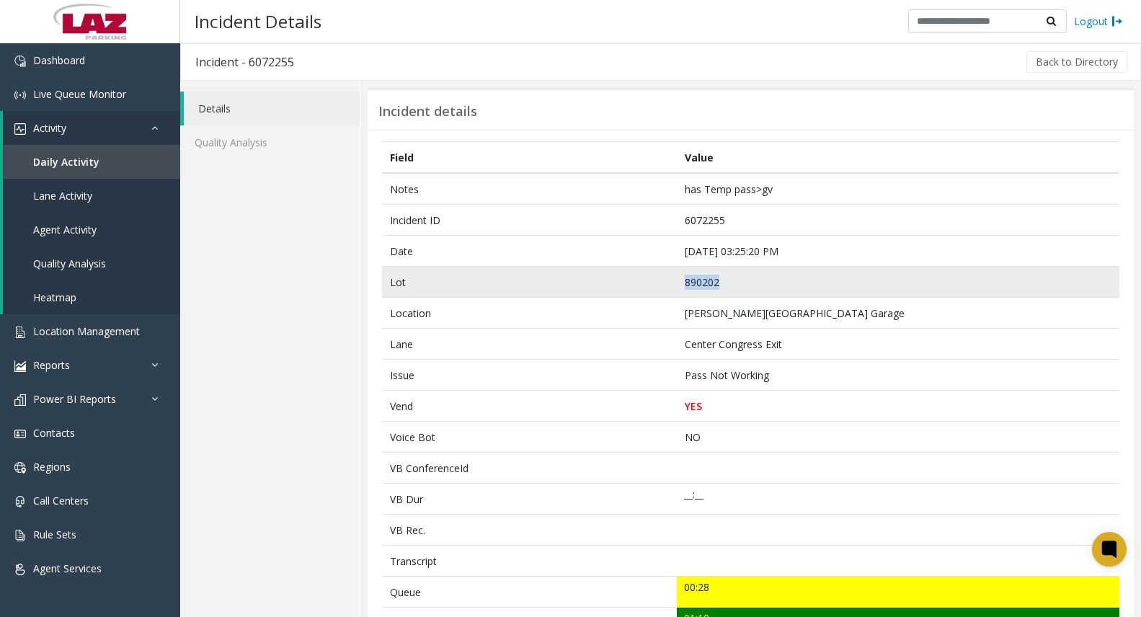
copy td "890202"
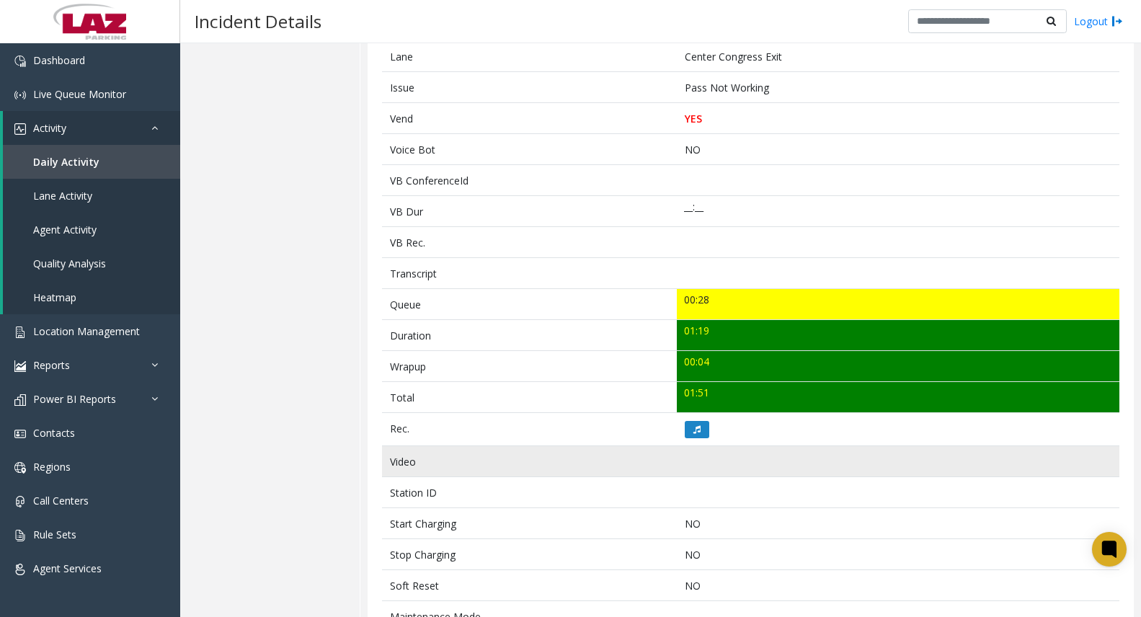
scroll to position [288, 0]
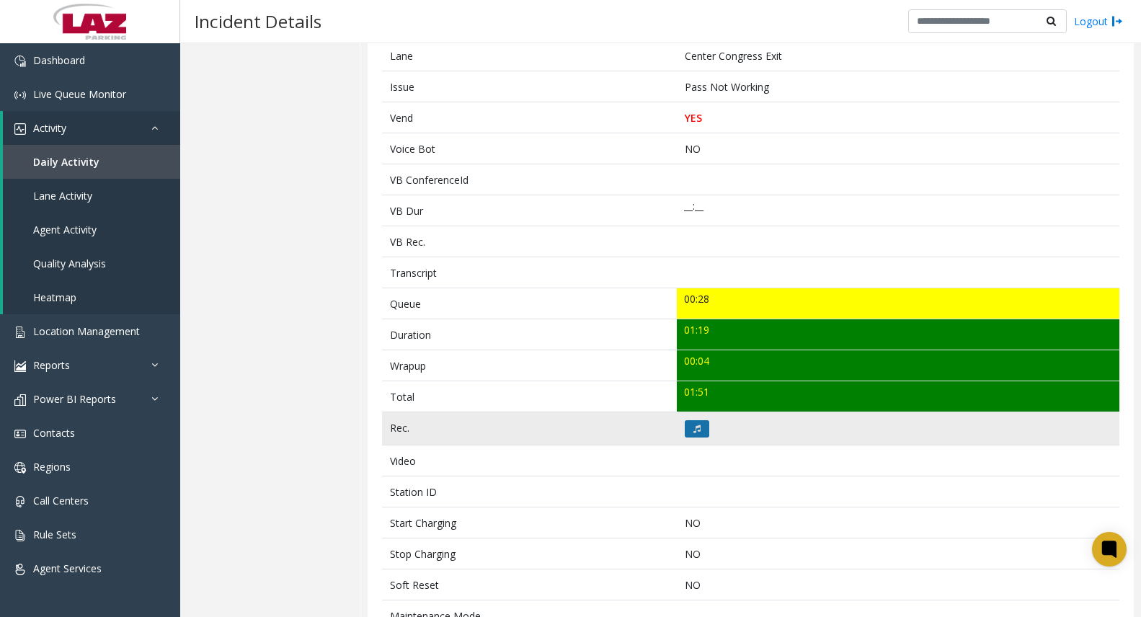
click at [693, 425] on icon at bounding box center [696, 429] width 7 height 9
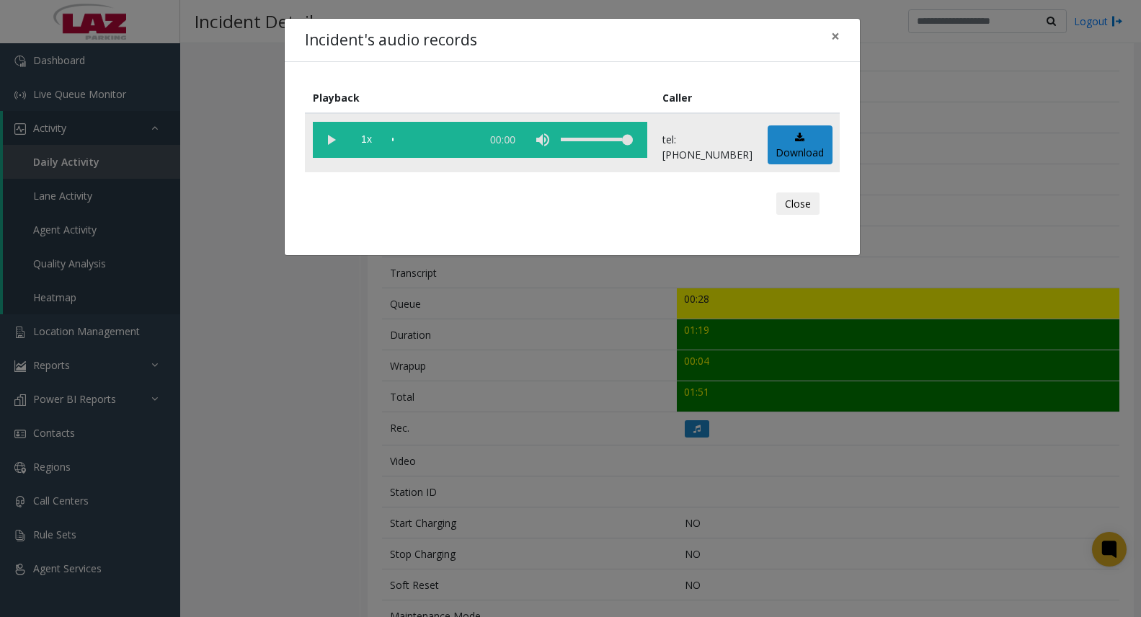
click at [332, 139] on vg-play-pause at bounding box center [331, 140] width 36 height 36
click at [332, 145] on vg-play-pause at bounding box center [331, 140] width 36 height 36
click at [330, 134] on vg-play-pause at bounding box center [331, 140] width 36 height 36
drag, startPoint x: 644, startPoint y: 142, endPoint x: 672, endPoint y: 141, distance: 28.1
click at [654, 141] on td "1x 01:36" at bounding box center [480, 142] width 350 height 59
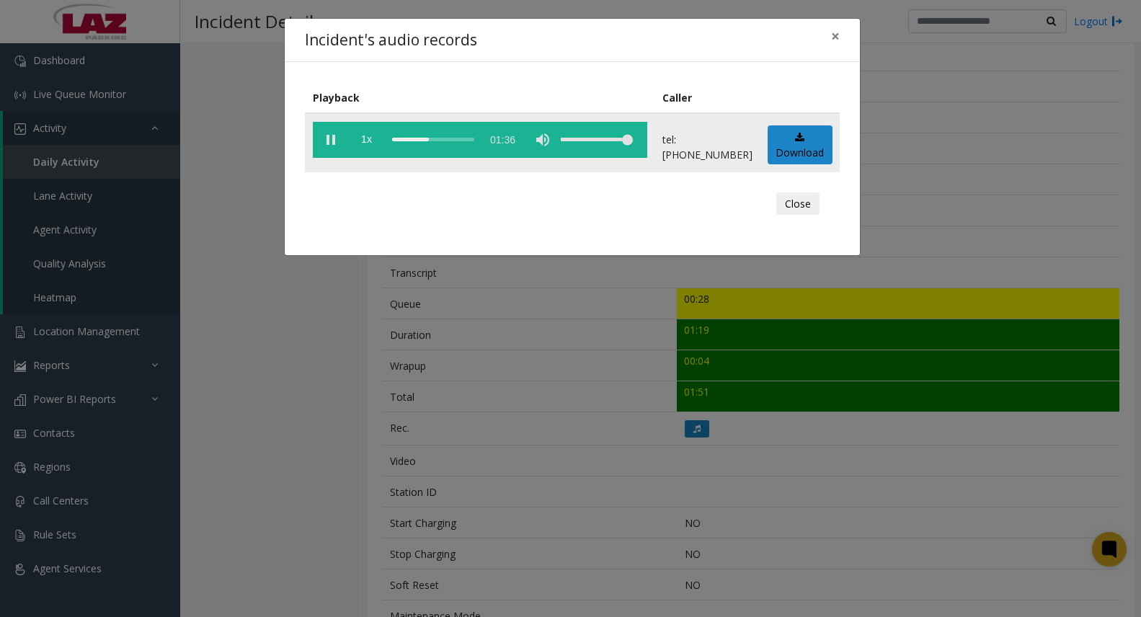
click at [332, 138] on vg-play-pause at bounding box center [331, 140] width 36 height 36
click at [327, 141] on vg-play-pause at bounding box center [331, 140] width 36 height 36
click at [327, 139] on vg-play-pause at bounding box center [331, 140] width 36 height 36
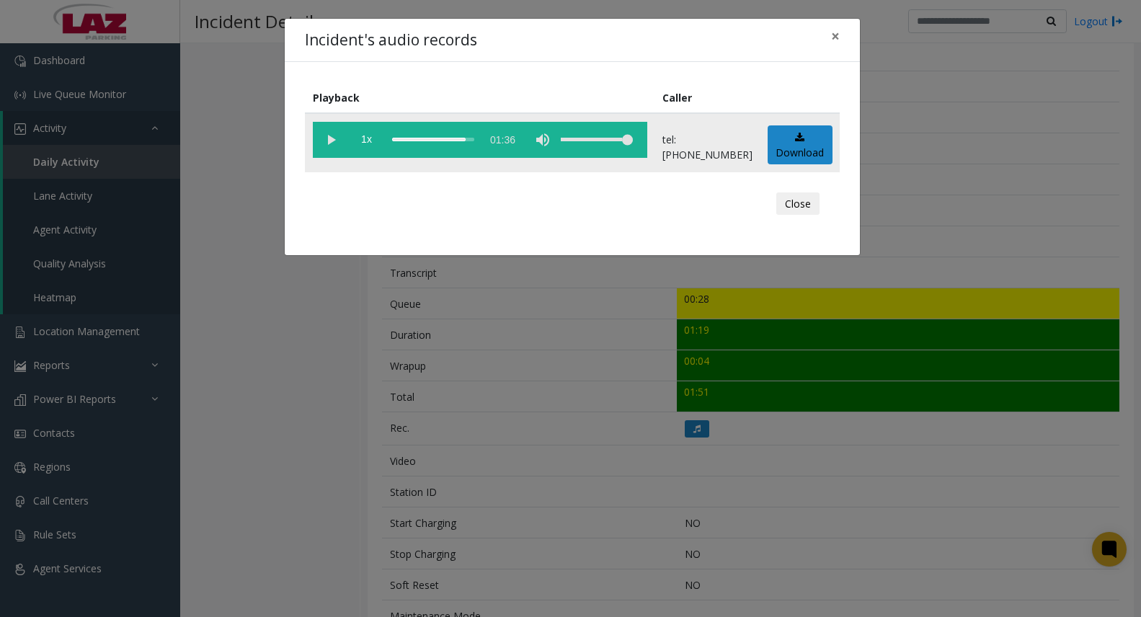
click at [332, 141] on vg-play-pause at bounding box center [331, 140] width 36 height 36
click at [795, 199] on button "Close" at bounding box center [797, 203] width 43 height 23
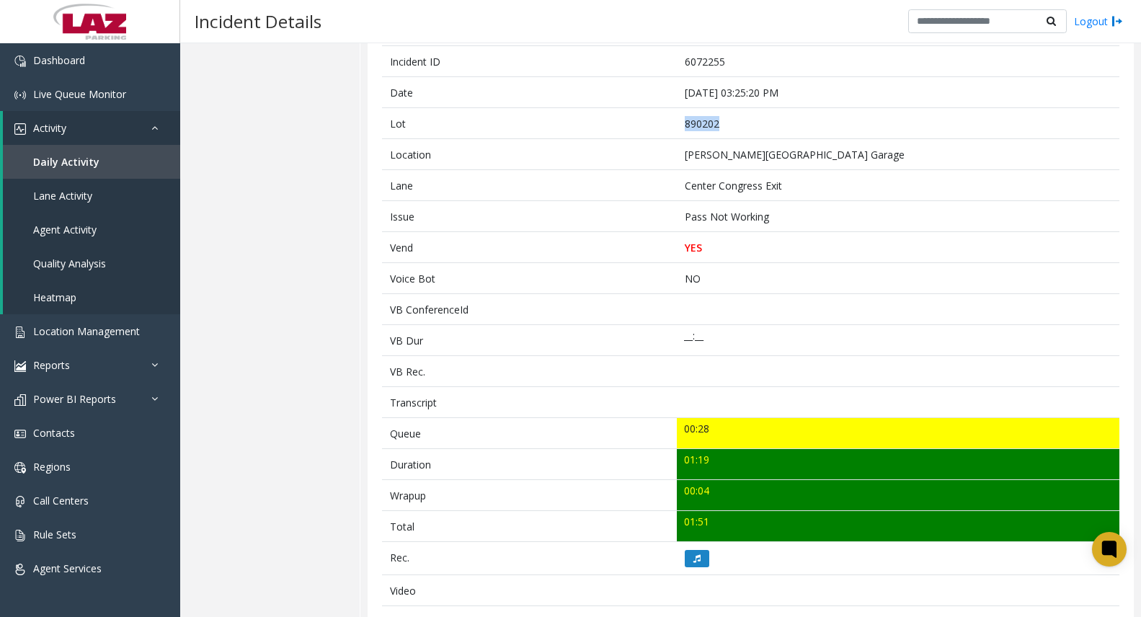
scroll to position [0, 0]
